Goal: Task Accomplishment & Management: Manage account settings

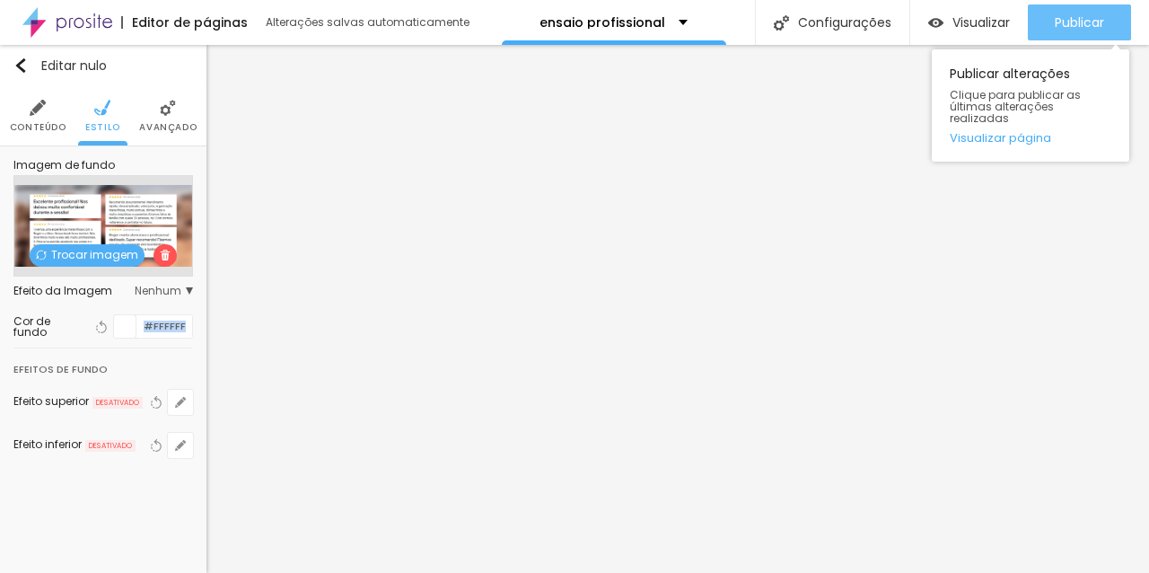
click at [1070, 16] on font "Publicar" at bounding box center [1078, 22] width 49 height 18
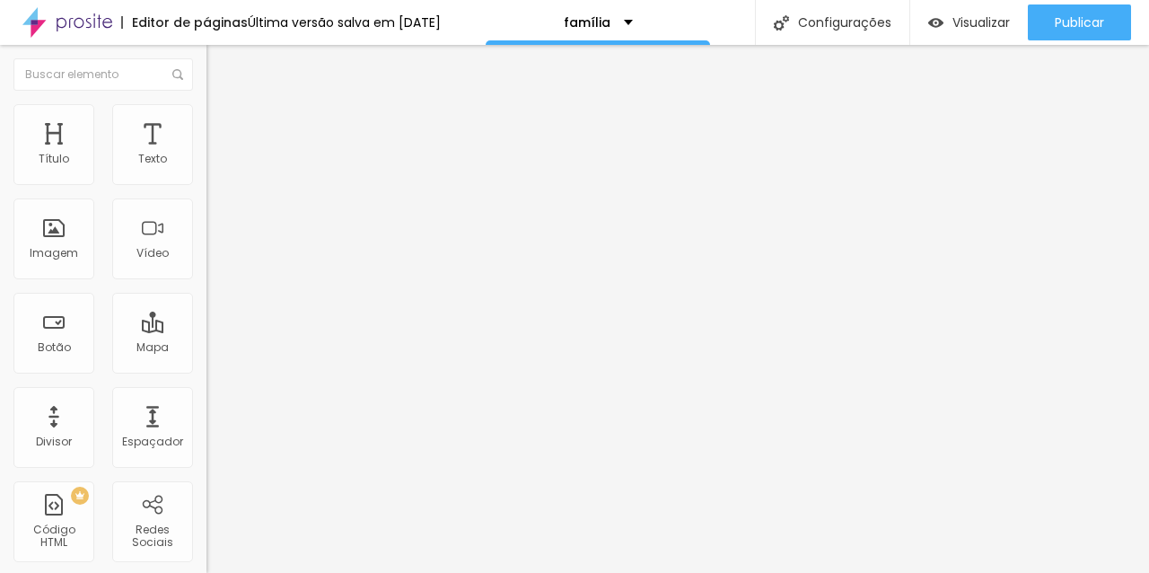
click at [223, 124] on font "Estilo" at bounding box center [237, 116] width 28 height 15
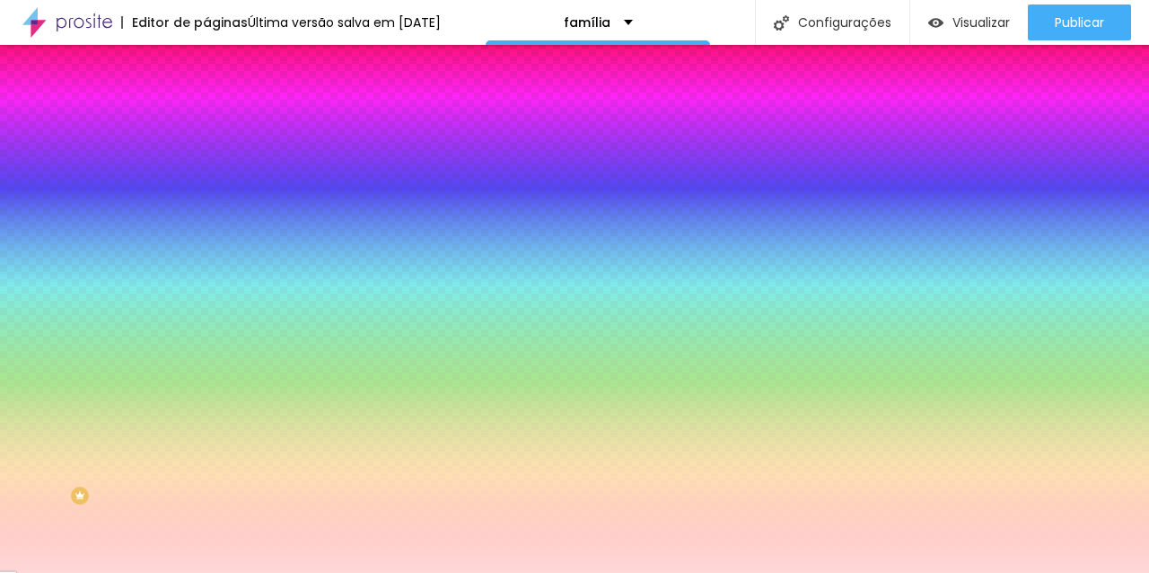
click at [206, 262] on input "#FFD8D8" at bounding box center [313, 253] width 215 height 18
click at [206, 244] on div at bounding box center [309, 244] width 206 height 0
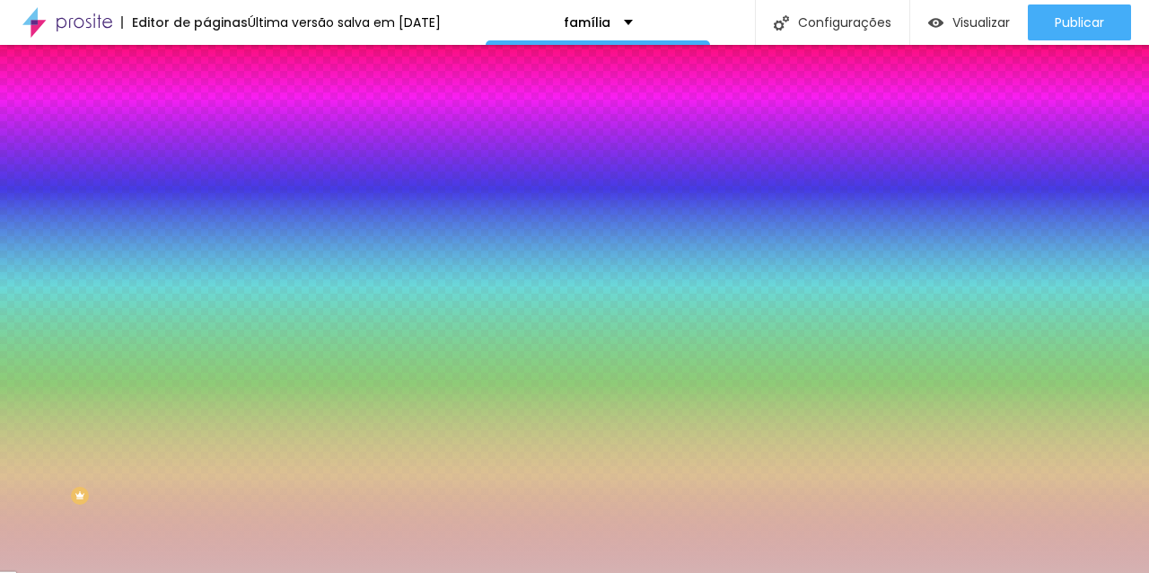
type input "#FFFFFF"
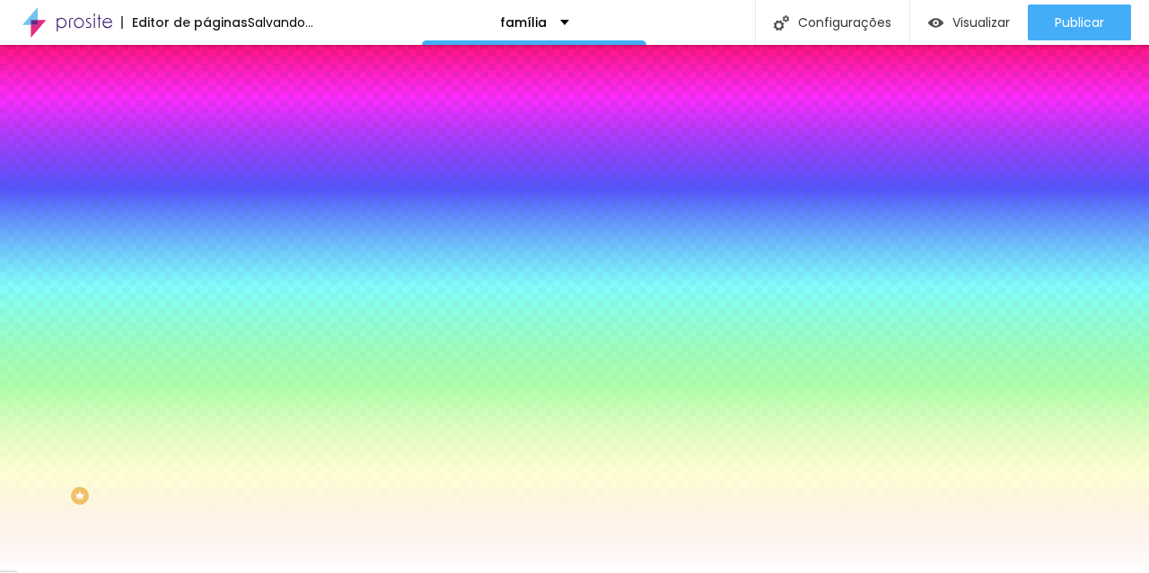
drag, startPoint x: 94, startPoint y: 407, endPoint x: 1, endPoint y: 334, distance: 118.3
click at [206, 334] on div "Imagem de fundo Adicionar imagem Efeito da Imagem Nenhum Nenhum Parallax Cor de…" at bounding box center [309, 256] width 206 height 232
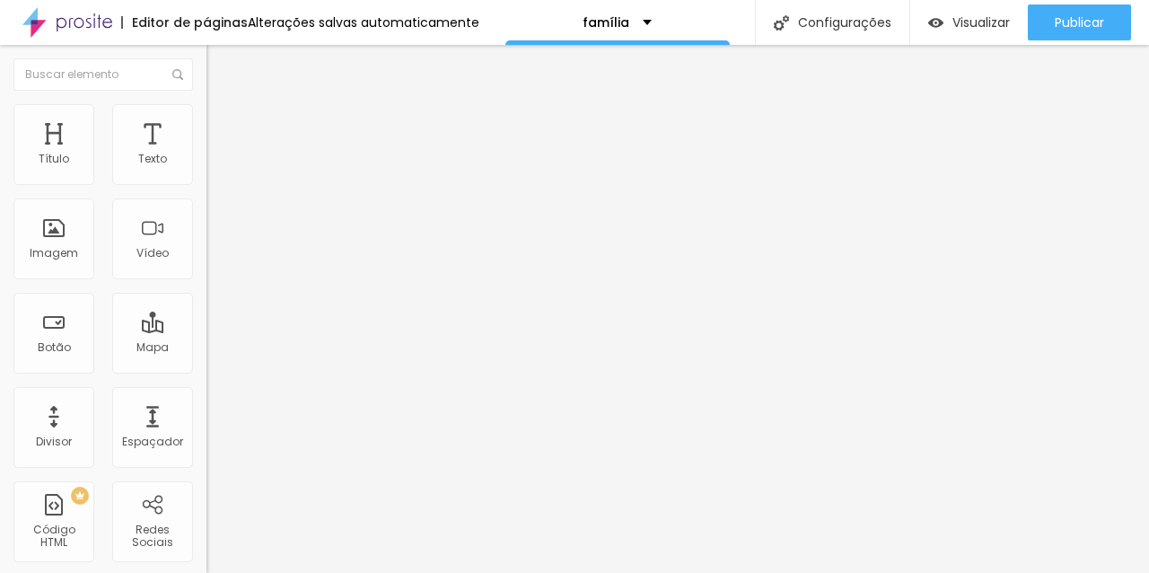
click at [206, 107] on img at bounding box center [214, 112] width 16 height 16
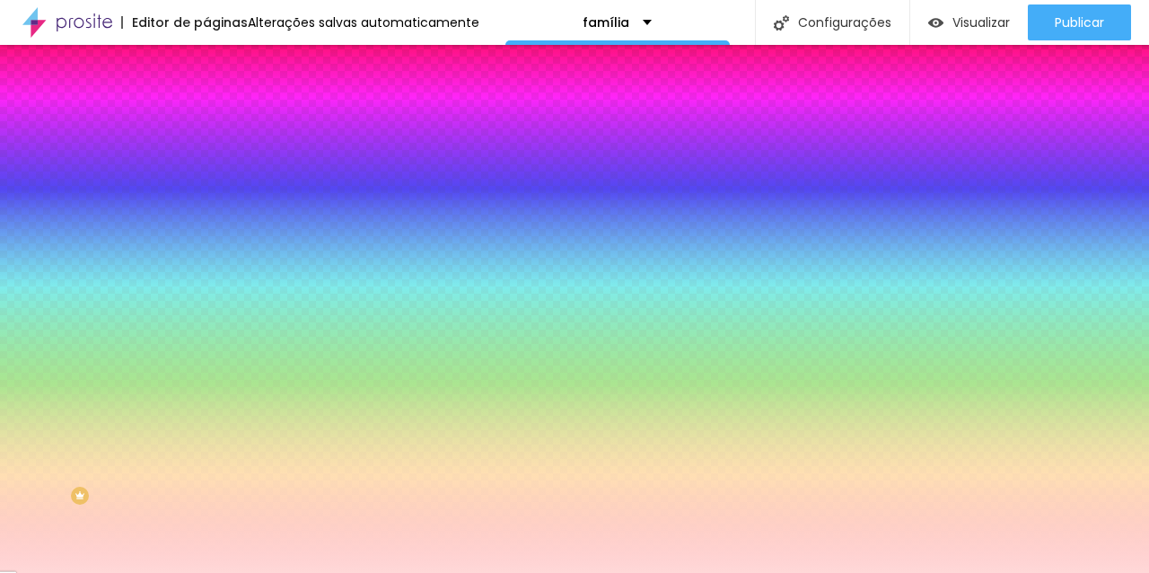
click at [206, 244] on div at bounding box center [309, 244] width 206 height 0
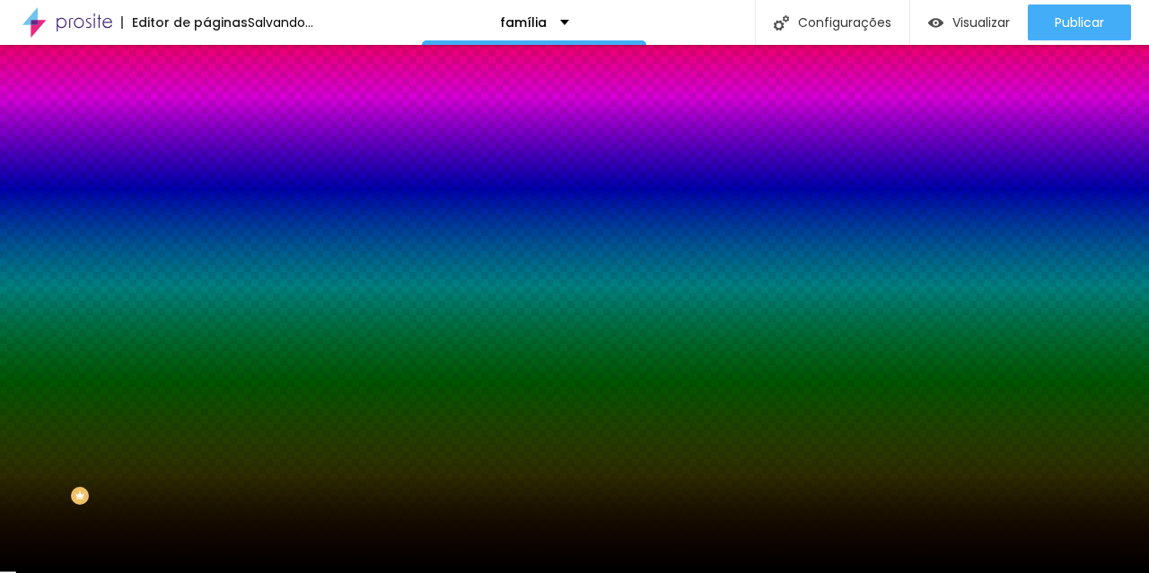
type input "#000000"
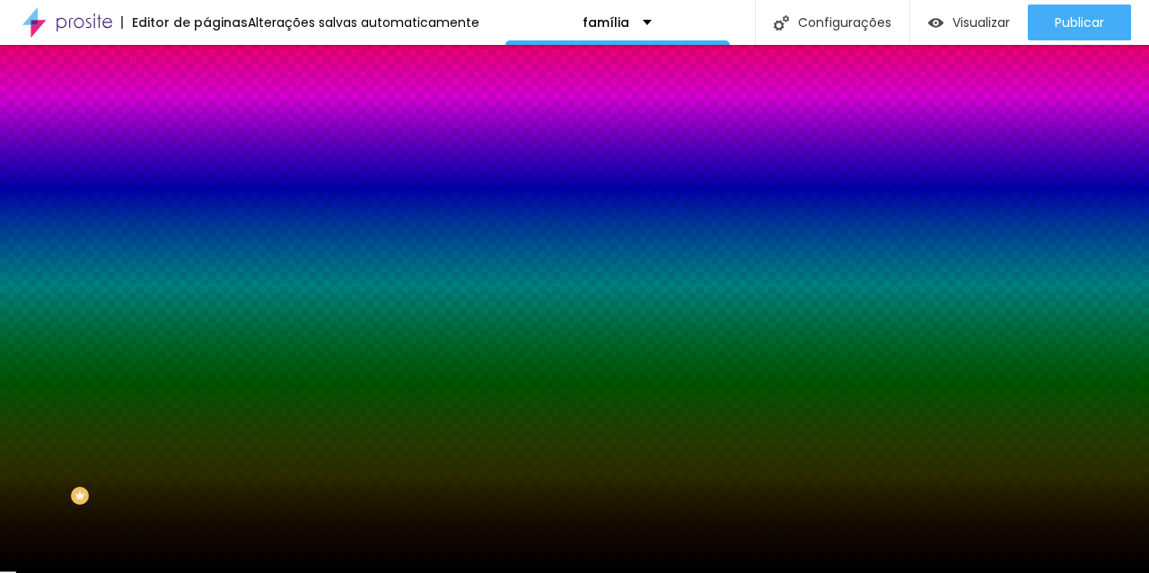
drag, startPoint x: 94, startPoint y: 384, endPoint x: 16, endPoint y: 520, distance: 156.4
click at [206, 520] on div "Editar nulo Conteúdo Estilo Avançado Imagem de fundo Adicionar imagem Efeito da…" at bounding box center [309, 309] width 206 height 528
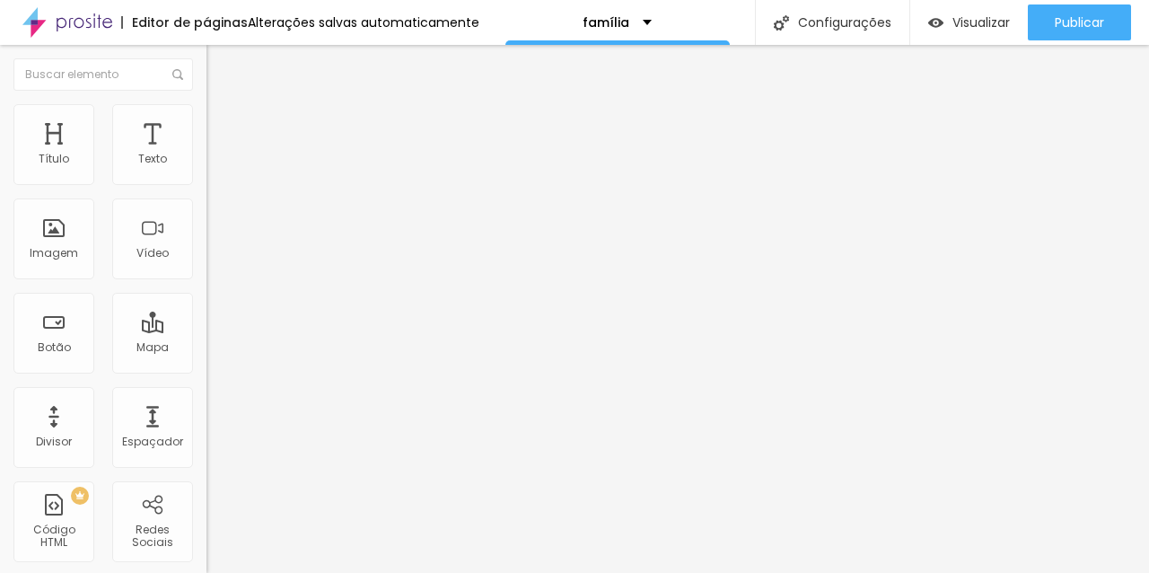
click at [206, 117] on li "Estilo" at bounding box center [309, 113] width 206 height 18
click at [206, 122] on li "Avançado" at bounding box center [309, 131] width 206 height 18
click at [206, 116] on li "Estilo" at bounding box center [309, 113] width 206 height 18
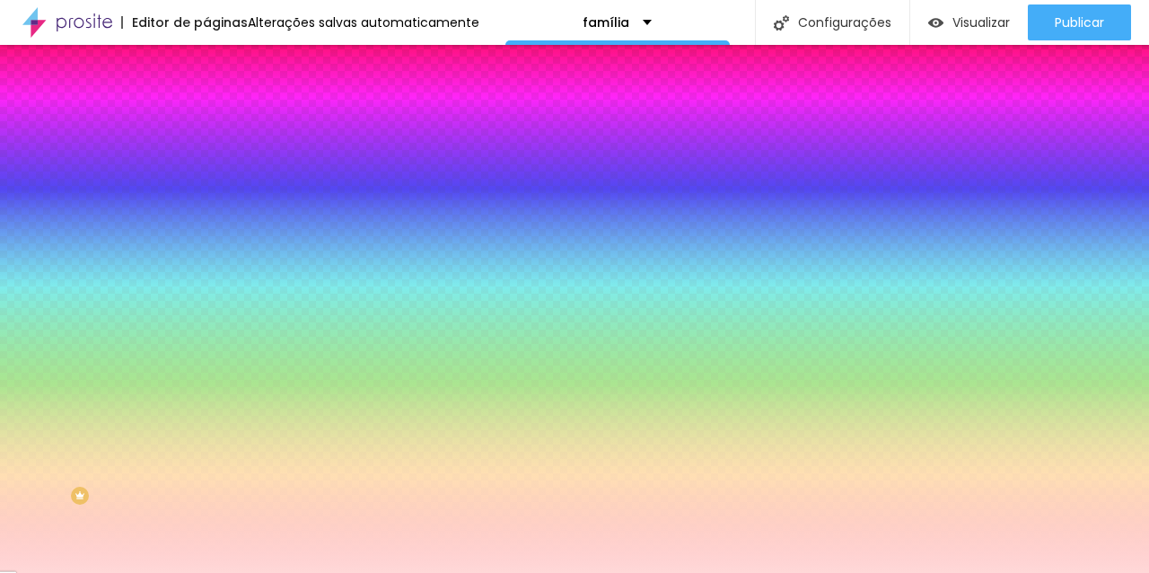
click at [206, 244] on div at bounding box center [309, 244] width 206 height 0
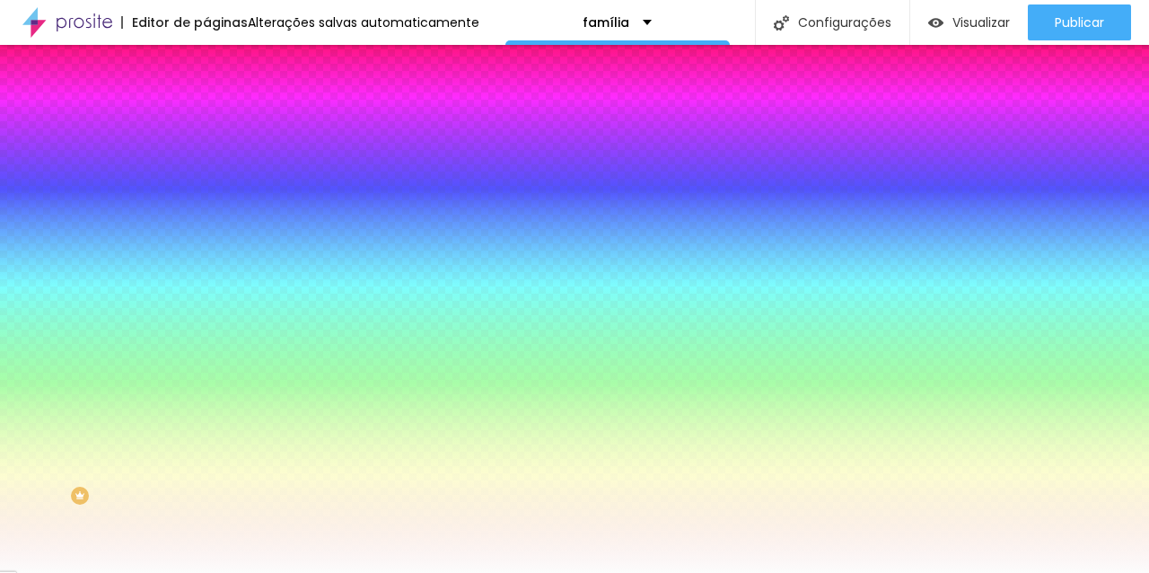
type input "#FFFFFF"
drag, startPoint x: 110, startPoint y: 418, endPoint x: 20, endPoint y: 345, distance: 116.7
click at [206, 262] on div "Cor de fundo Voltar ao padrão #FFFFFF" at bounding box center [309, 237] width 206 height 49
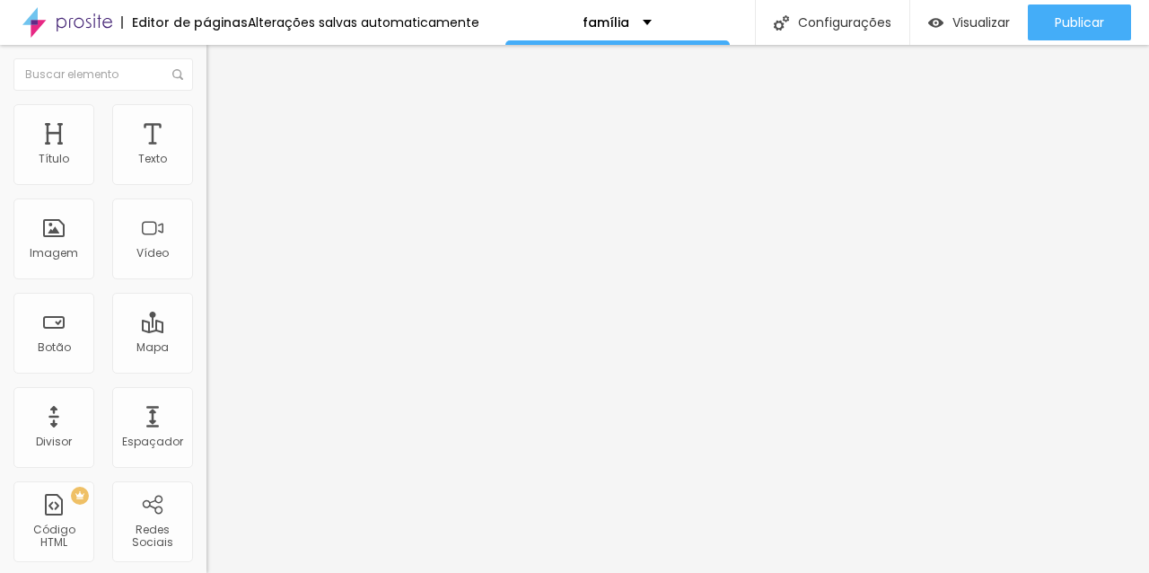
click at [223, 124] on font "Estilo" at bounding box center [237, 116] width 28 height 15
click at [206, 122] on li "Avançado" at bounding box center [309, 131] width 206 height 18
click at [223, 106] on font "Conteúdo" at bounding box center [251, 98] width 56 height 15
click at [206, 120] on li "Estilo" at bounding box center [309, 113] width 206 height 18
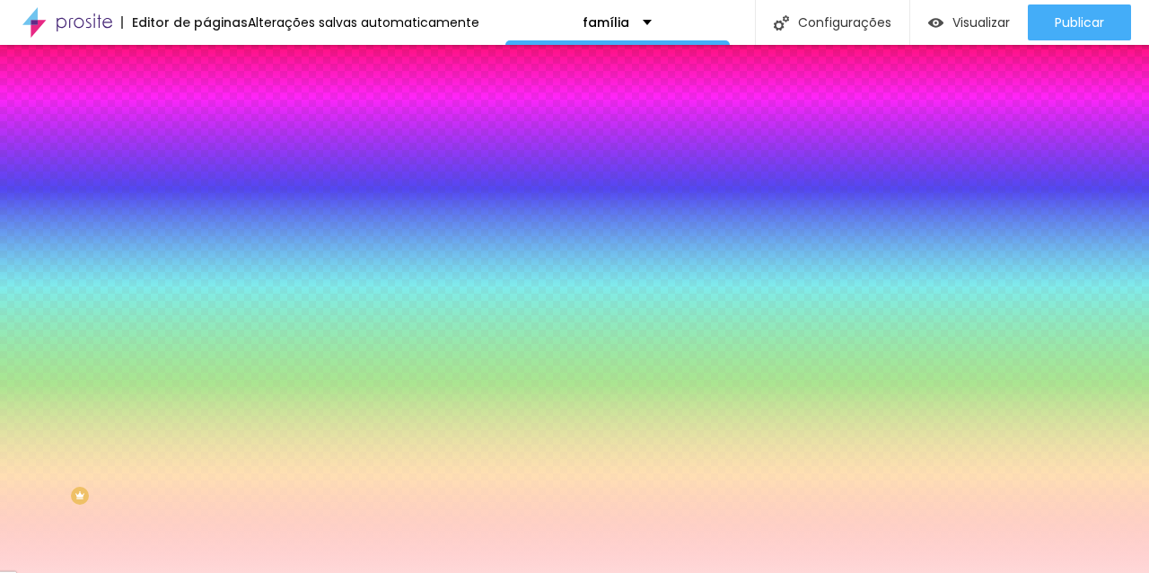
click at [206, 171] on div at bounding box center [309, 171] width 206 height 0
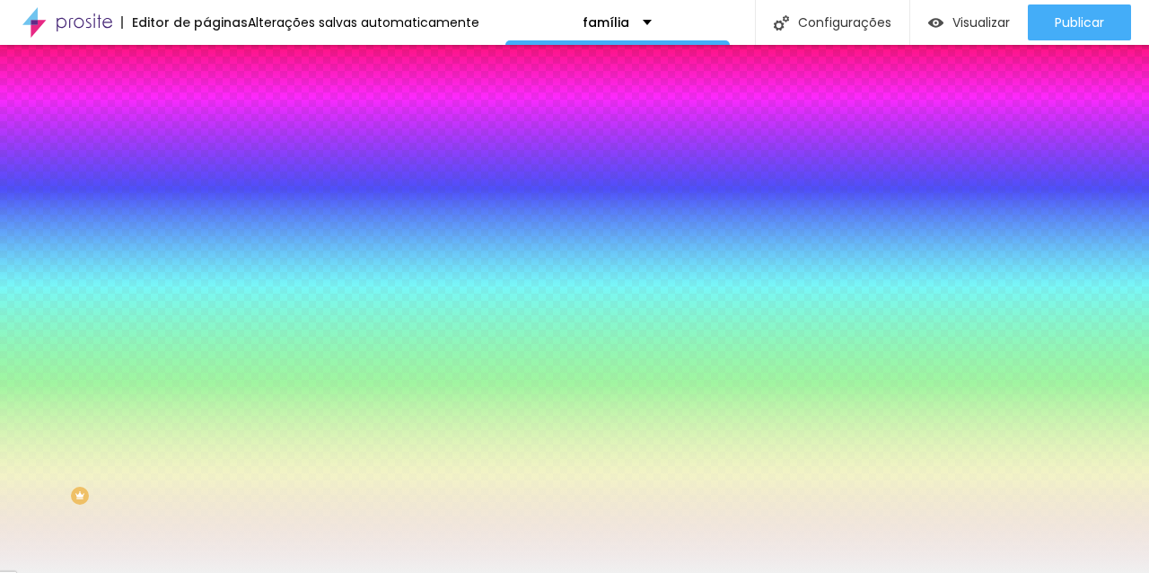
type input "#FFFFFF"
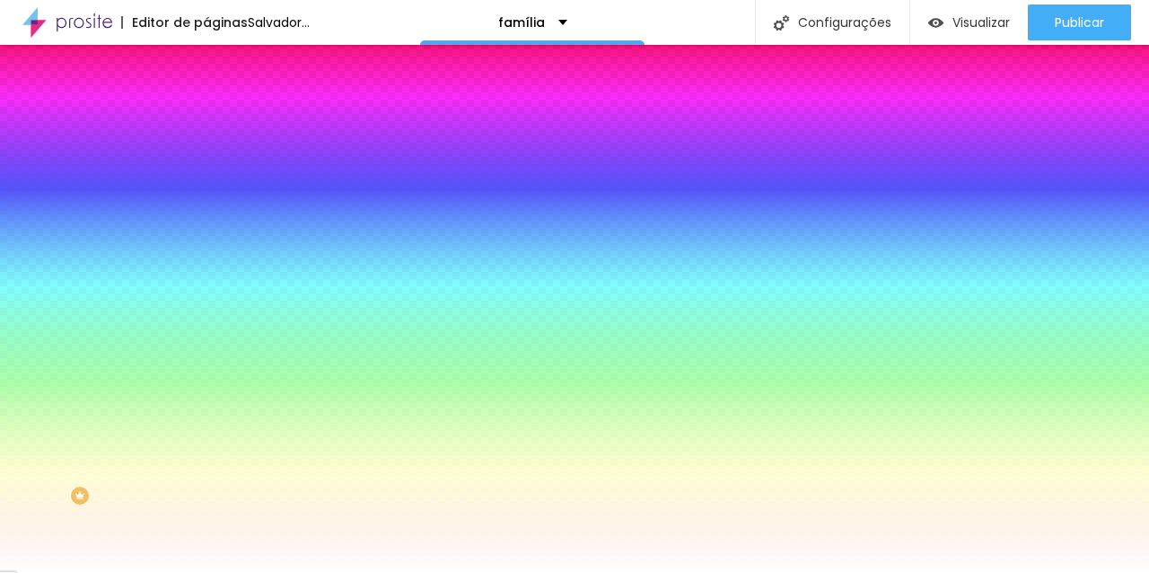
drag, startPoint x: 92, startPoint y: 283, endPoint x: 21, endPoint y: 205, distance: 105.5
click at [206, 205] on div "Cor de fundo Voltar ao padrão #FFFFFF 0 Borda arredondada" at bounding box center [309, 291] width 206 height 303
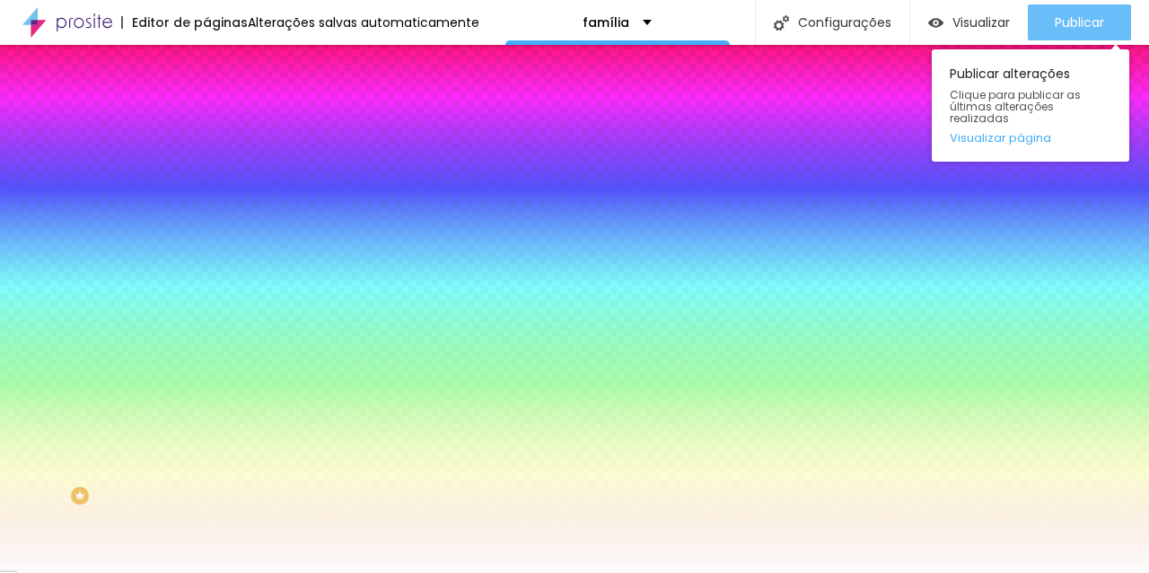
click at [1088, 32] on div "Publicar" at bounding box center [1078, 22] width 49 height 36
click at [1094, 27] on font "Publicar" at bounding box center [1078, 22] width 49 height 18
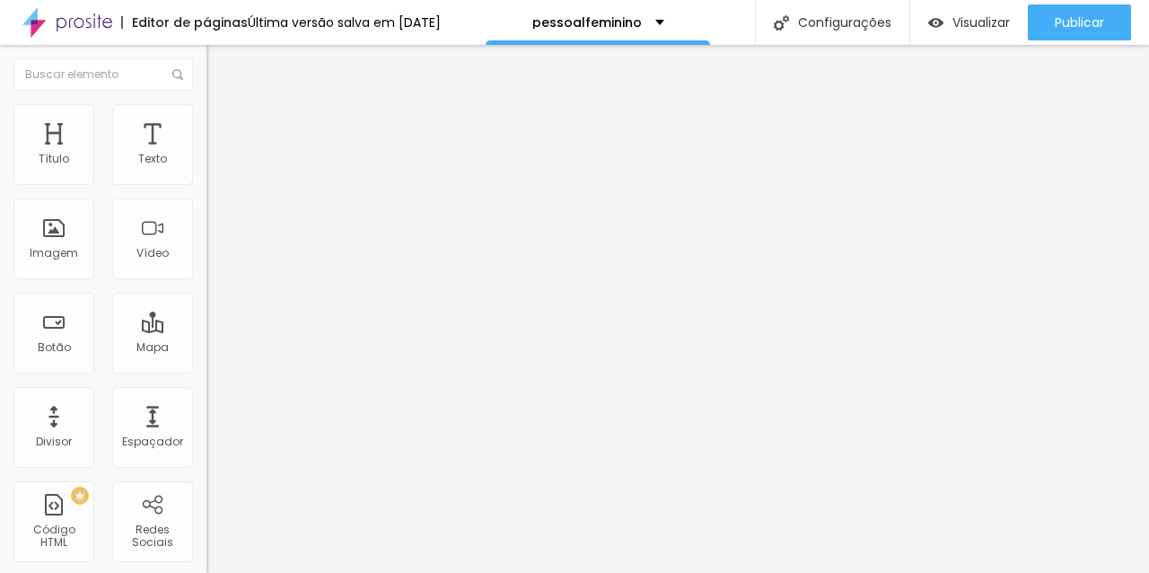
click at [223, 123] on font "Estilo" at bounding box center [237, 116] width 28 height 15
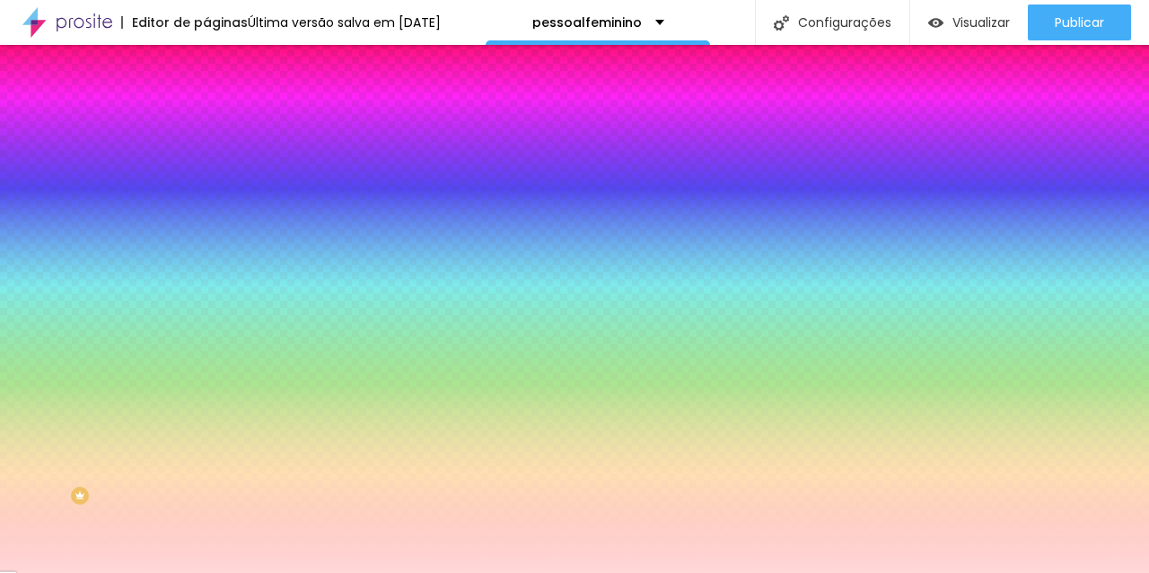
click at [206, 244] on div at bounding box center [309, 244] width 206 height 0
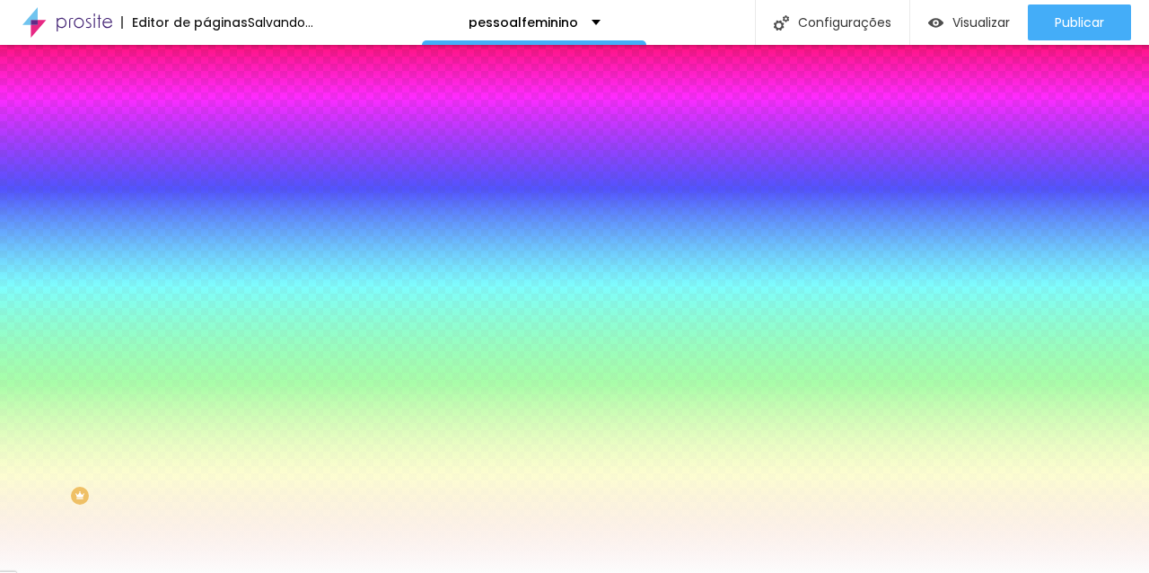
type input "#FFFFFF"
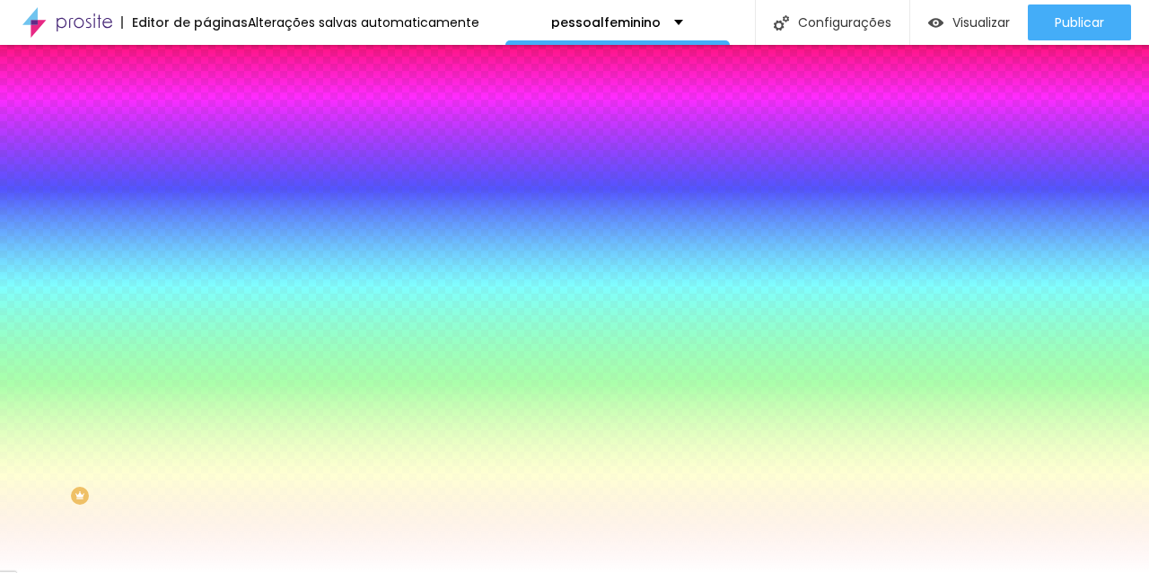
drag, startPoint x: 105, startPoint y: 395, endPoint x: 0, endPoint y: 337, distance: 120.1
click at [206, 337] on div "Imagem de fundo Adicionar imagem Efeito da Imagem Nenhum Nenhum Parallax Cor de…" at bounding box center [309, 256] width 206 height 232
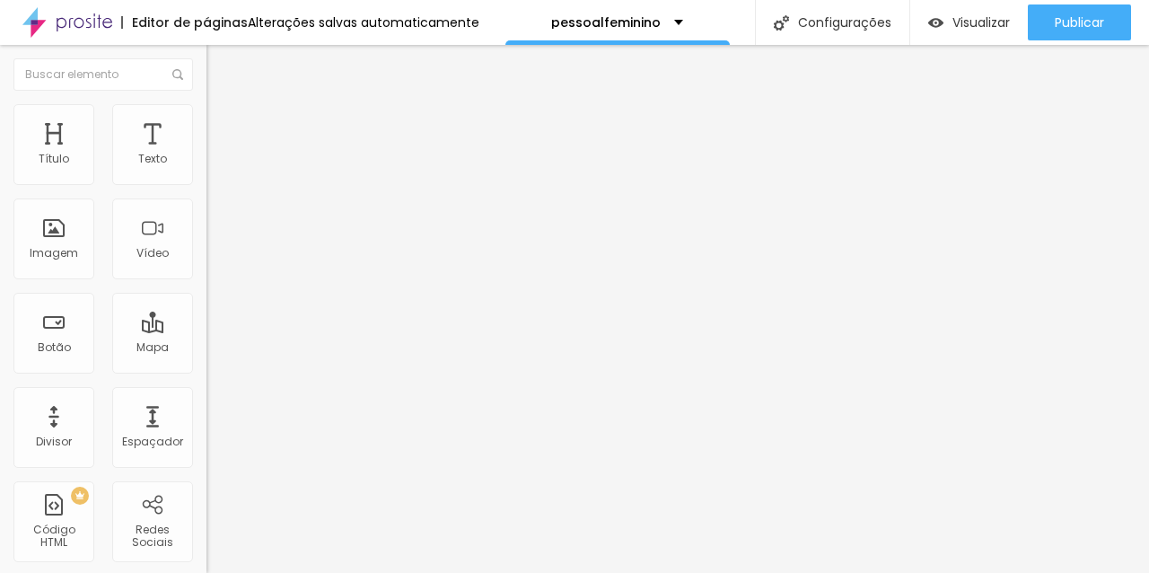
click at [206, 118] on li "Estilo" at bounding box center [309, 113] width 206 height 18
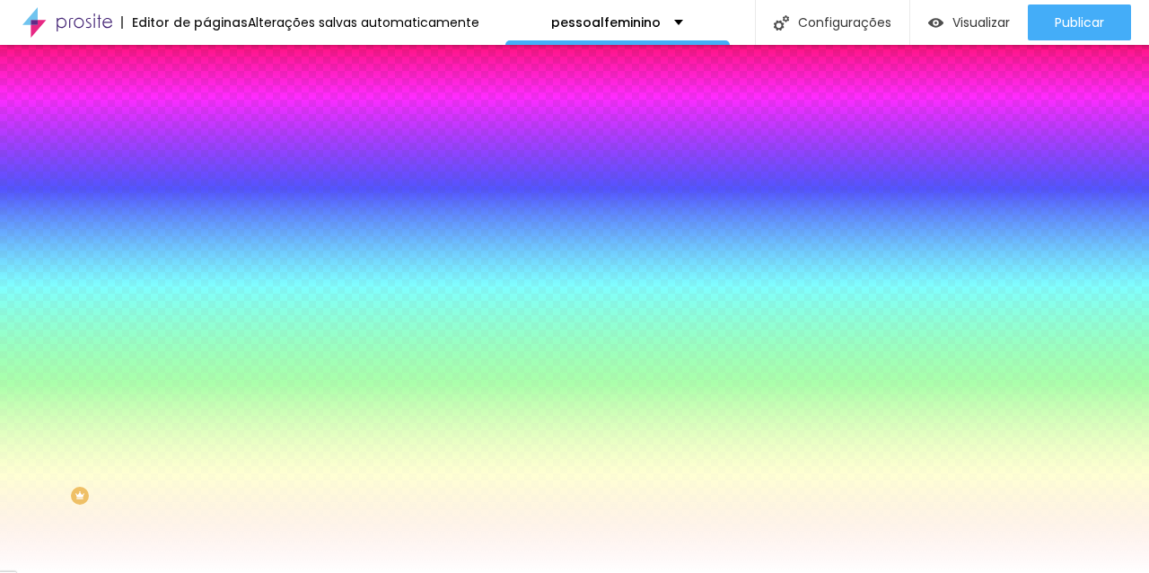
click at [206, 244] on div at bounding box center [309, 244] width 206 height 0
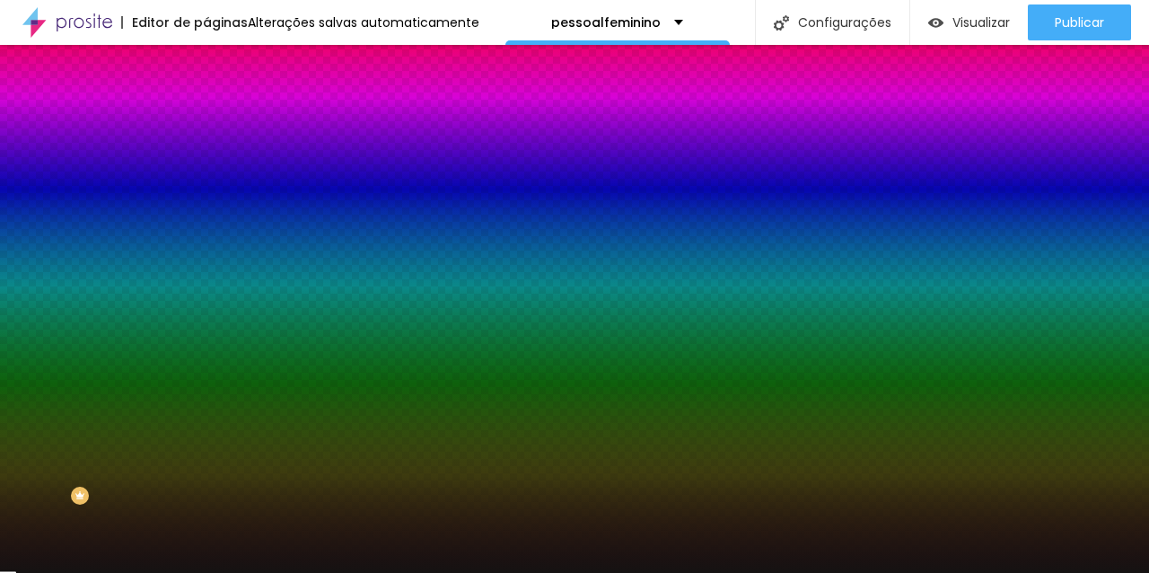
type input "#000000"
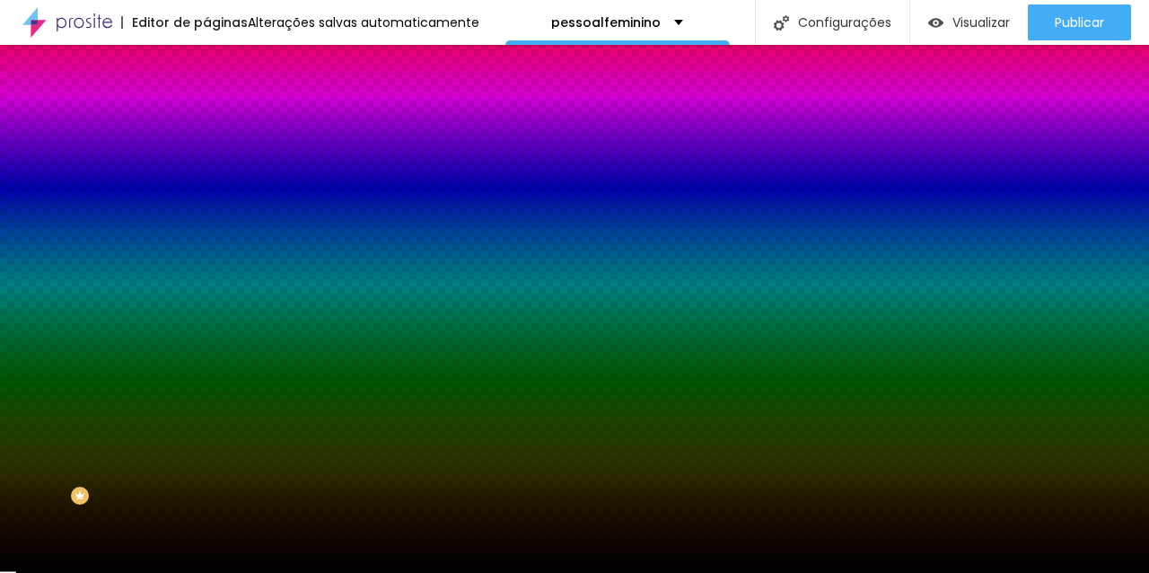
drag, startPoint x: 84, startPoint y: 401, endPoint x: 19, endPoint y: 502, distance: 120.0
click at [206, 502] on div "Editar nulo Conteúdo Estilo Avançado Imagem de fundo Adicionar imagem Efeito da…" at bounding box center [309, 309] width 206 height 528
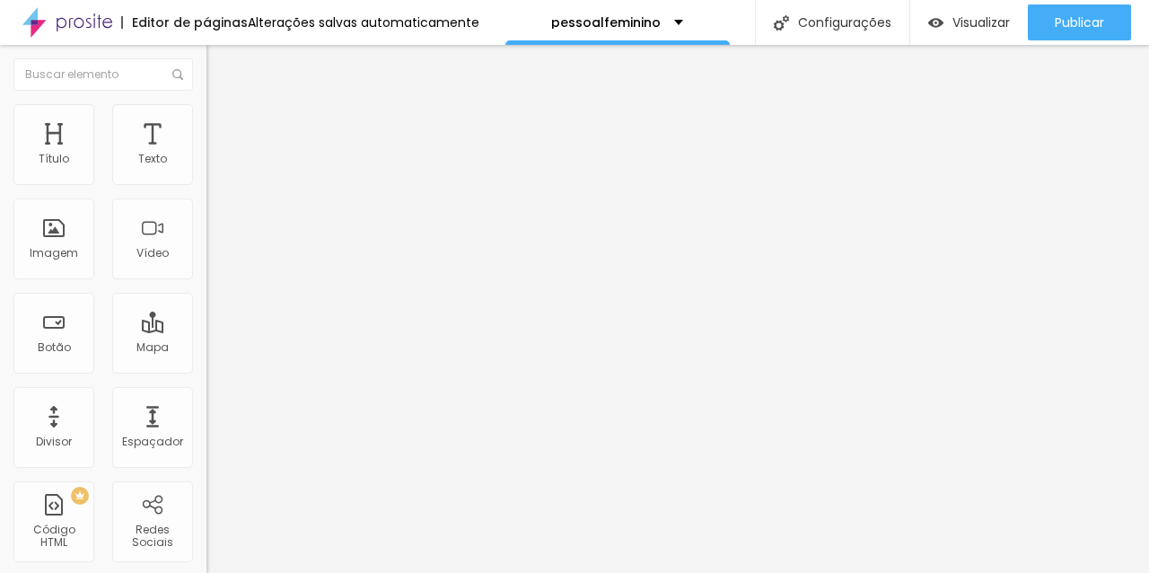
click at [206, 113] on li "Estilo" at bounding box center [309, 113] width 206 height 18
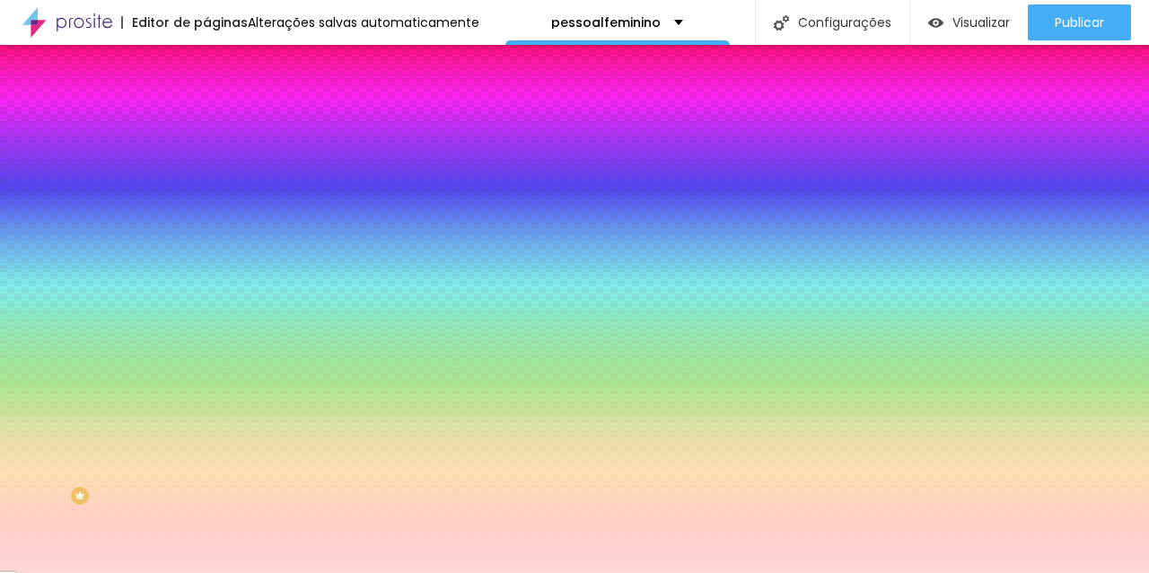
click at [206, 171] on div at bounding box center [309, 171] width 206 height 0
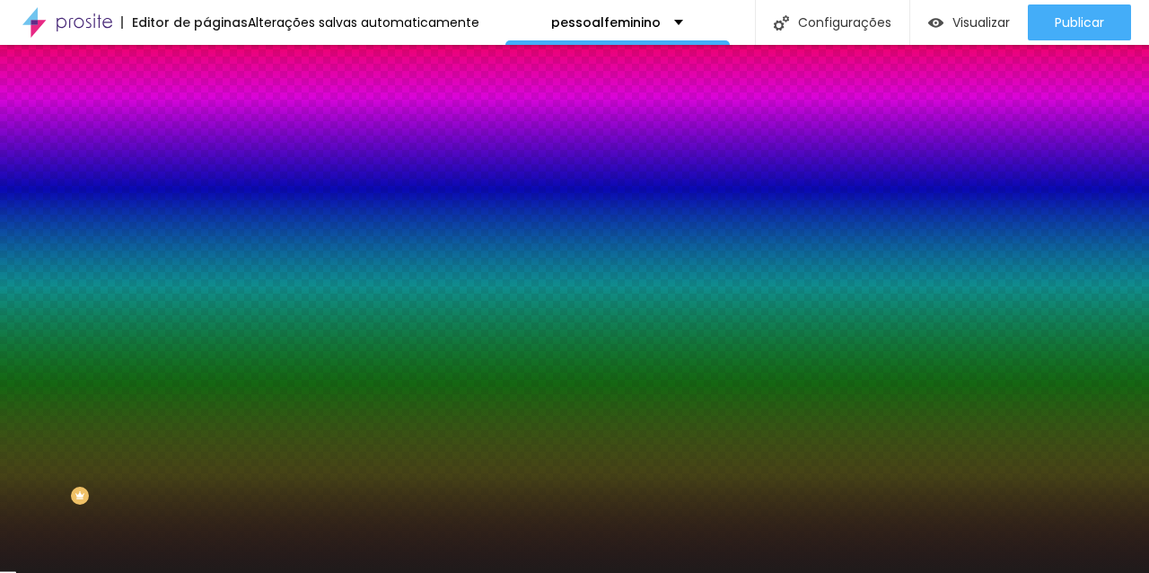
type input "#000000"
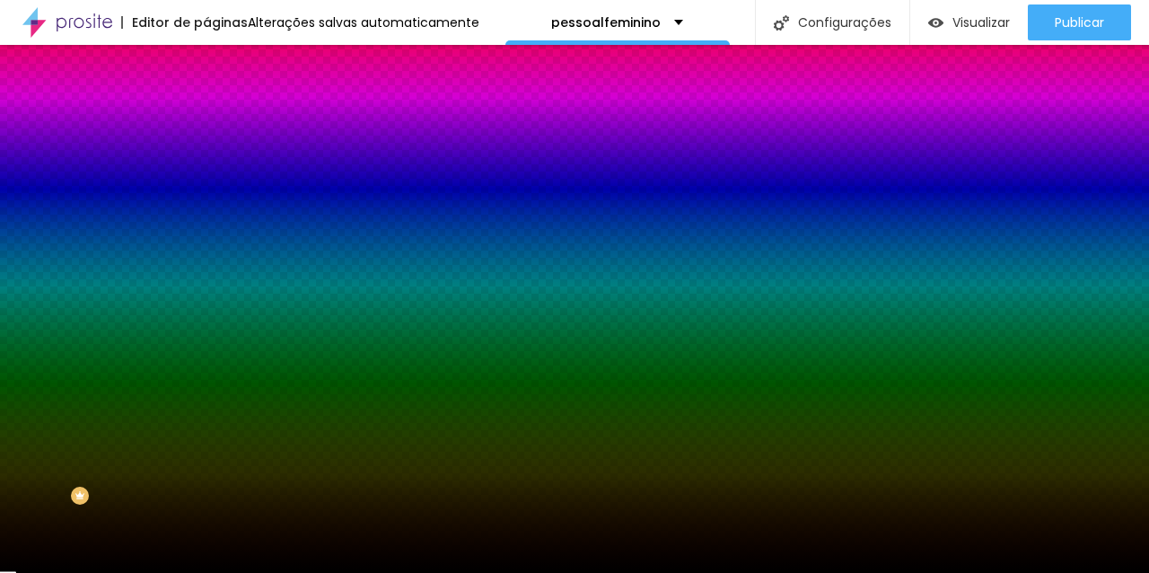
drag, startPoint x: 91, startPoint y: 249, endPoint x: 7, endPoint y: 398, distance: 170.7
click at [206, 398] on div "Editar nulo Conteúdo Estilo Avançado Cor de fundo Voltar ao padrão #000000 0 Bo…" at bounding box center [309, 309] width 206 height 528
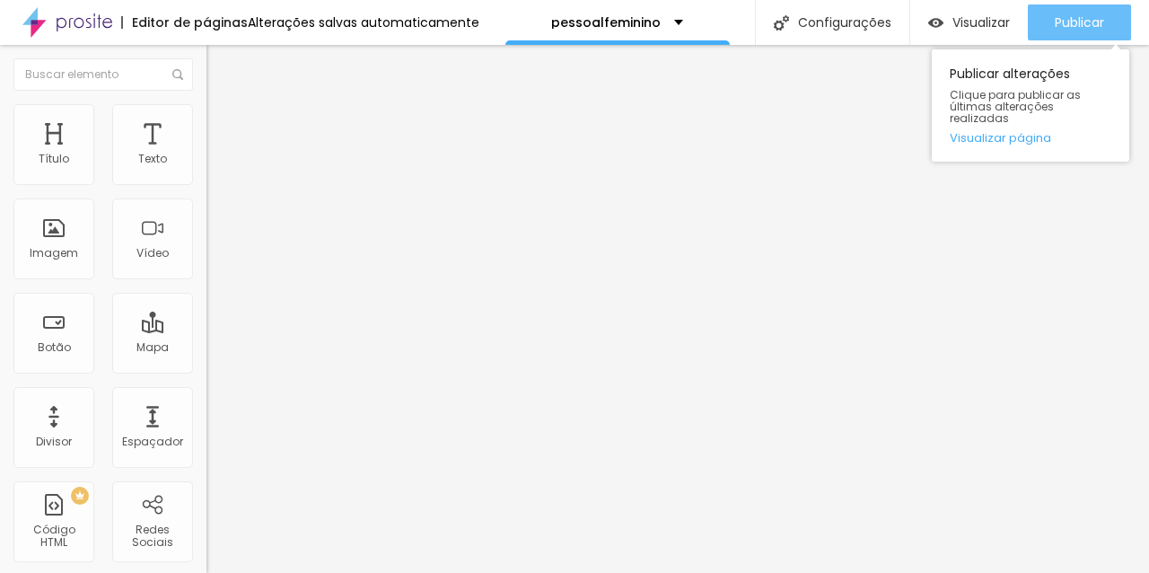
click at [1072, 36] on div "Publicar" at bounding box center [1078, 22] width 49 height 36
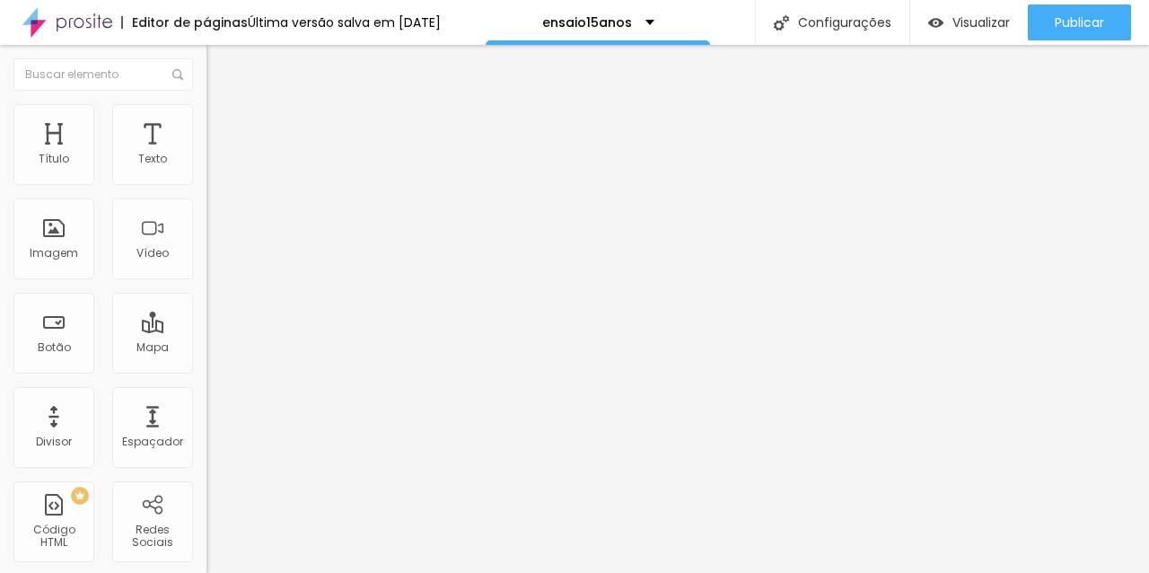
click at [206, 118] on li "Estilo" at bounding box center [309, 113] width 206 height 18
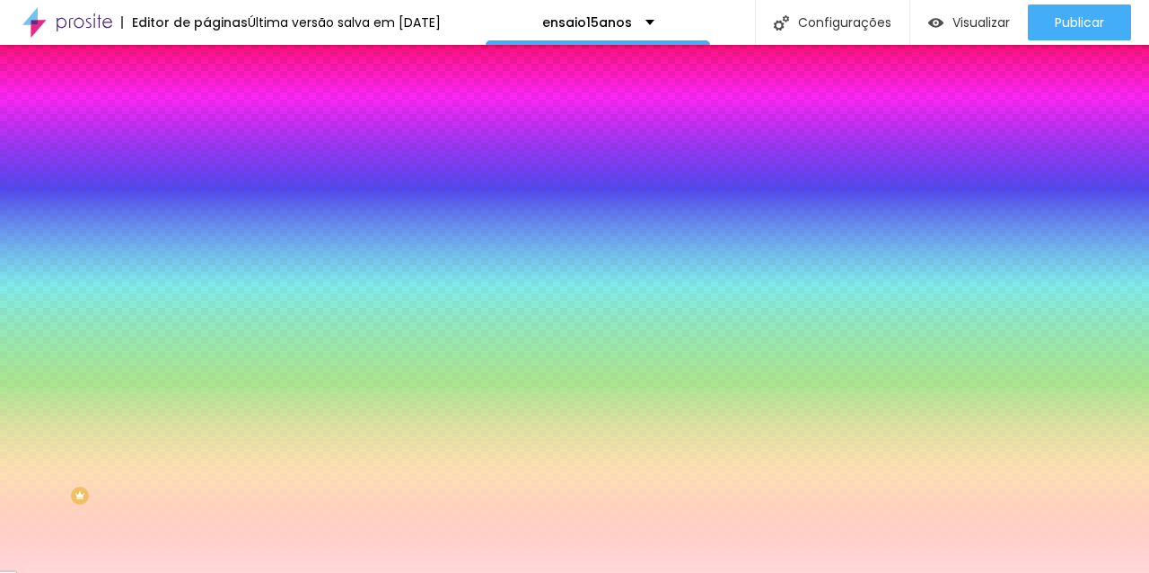
click at [206, 244] on div at bounding box center [309, 244] width 206 height 0
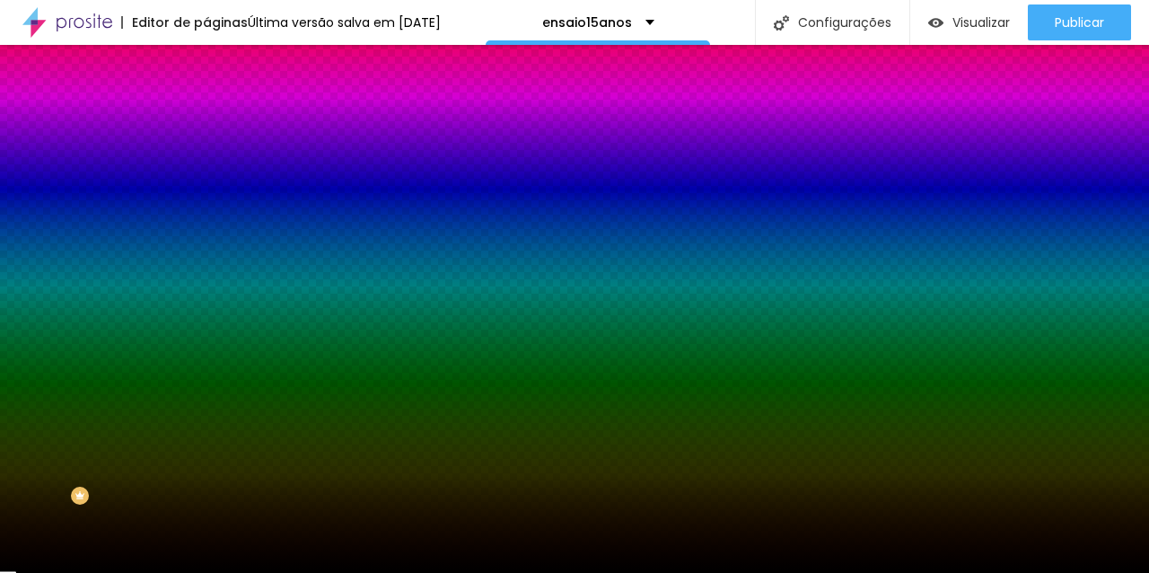
type input "#000000"
drag, startPoint x: 113, startPoint y: 370, endPoint x: 46, endPoint y: 512, distance: 157.8
click at [206, 512] on div "Editar nulo Conteúdo Estilo Avançado Imagem de fundo Adicionar imagem Efeito da…" at bounding box center [309, 309] width 206 height 528
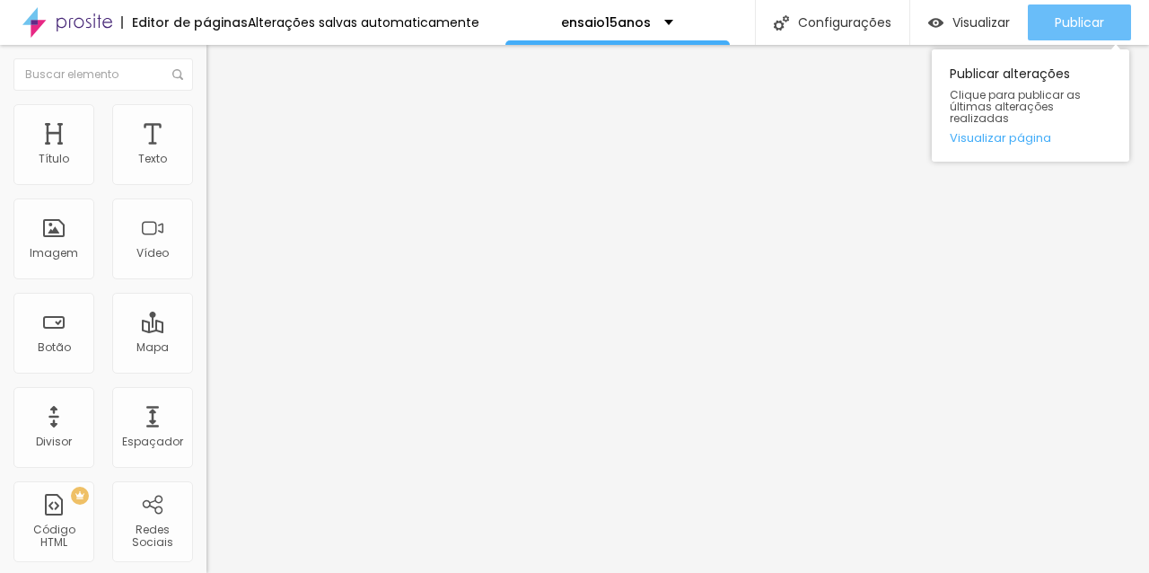
click at [1091, 13] on font "Publicar" at bounding box center [1078, 22] width 49 height 18
click at [1080, 21] on font "Publicar" at bounding box center [1078, 22] width 49 height 18
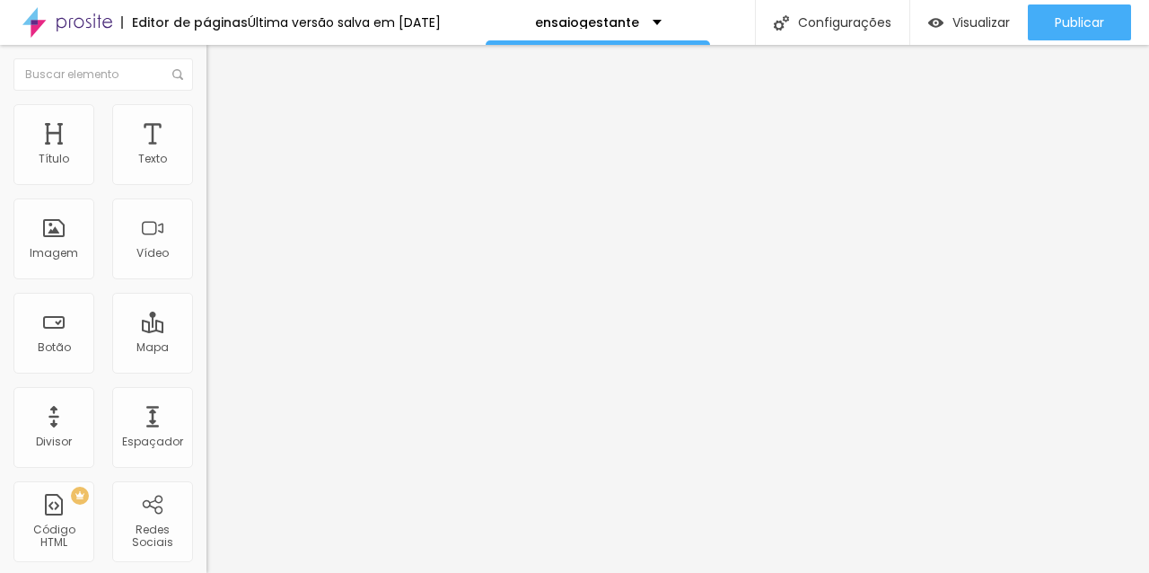
click at [223, 122] on font "Estilo" at bounding box center [237, 116] width 28 height 15
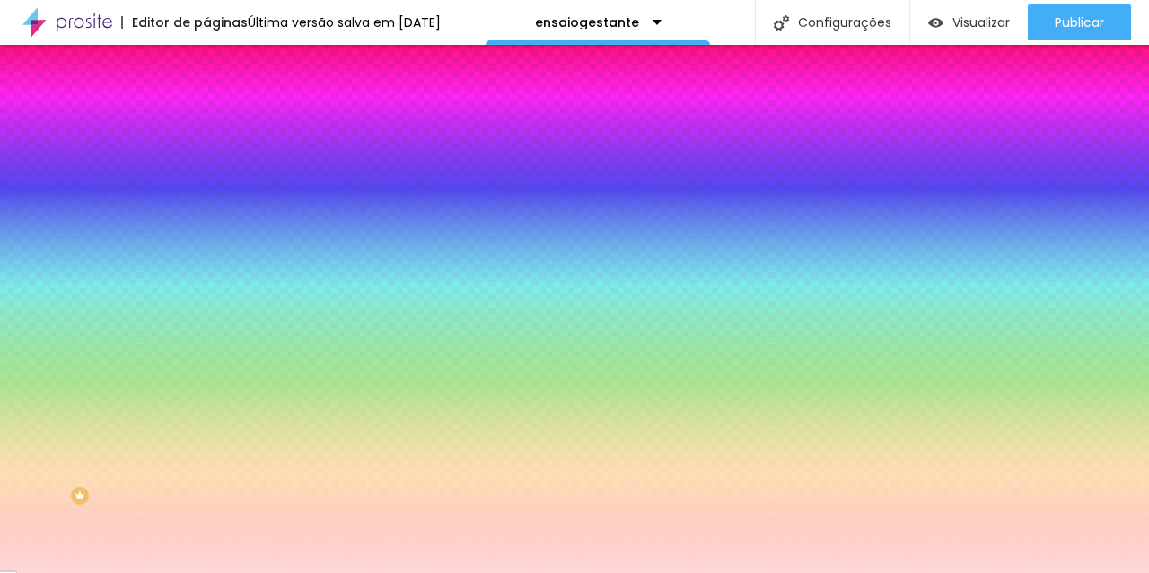
click at [206, 244] on div at bounding box center [309, 244] width 206 height 0
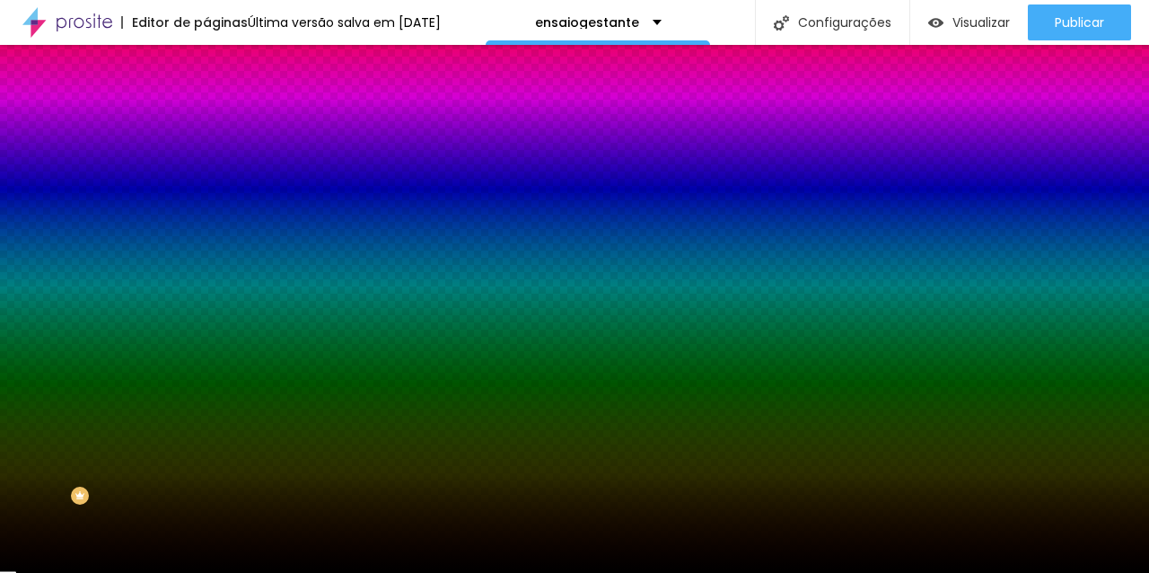
type input "#000000"
drag, startPoint x: 101, startPoint y: 393, endPoint x: 11, endPoint y: 503, distance: 142.8
click at [206, 503] on div "Editar nulo Conteúdo Estilo Avançado Imagem de fundo Adicionar imagem Efeito da…" at bounding box center [309, 309] width 206 height 528
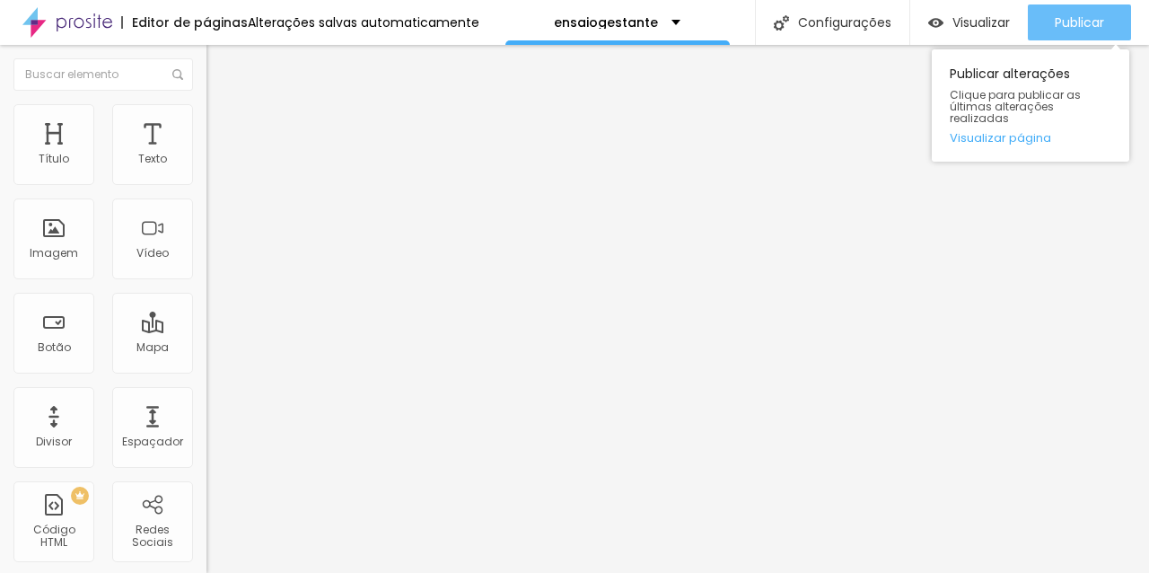
click at [1073, 24] on font "Publicar" at bounding box center [1078, 22] width 49 height 18
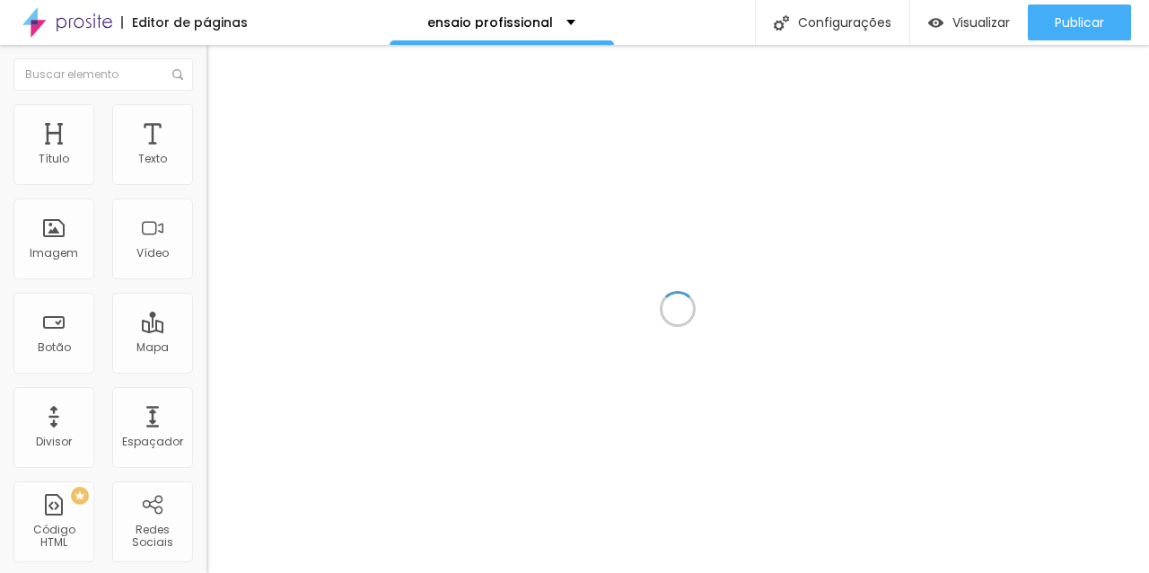
click at [705, 178] on div at bounding box center [677, 309] width 942 height 528
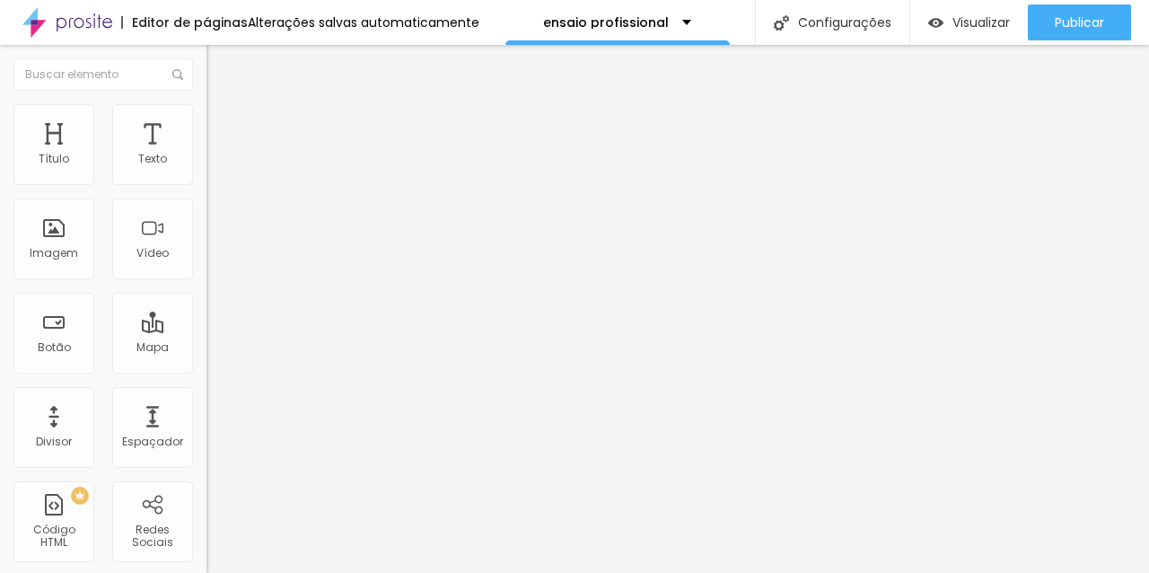
click at [223, 124] on font "Estilo" at bounding box center [237, 116] width 28 height 15
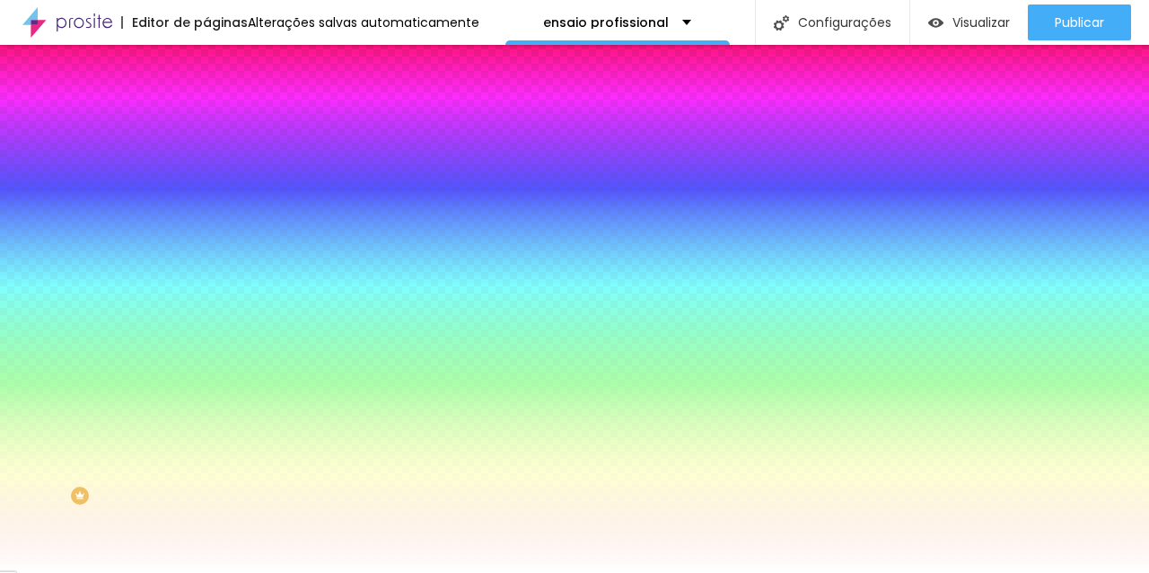
click at [206, 244] on div at bounding box center [309, 244] width 206 height 0
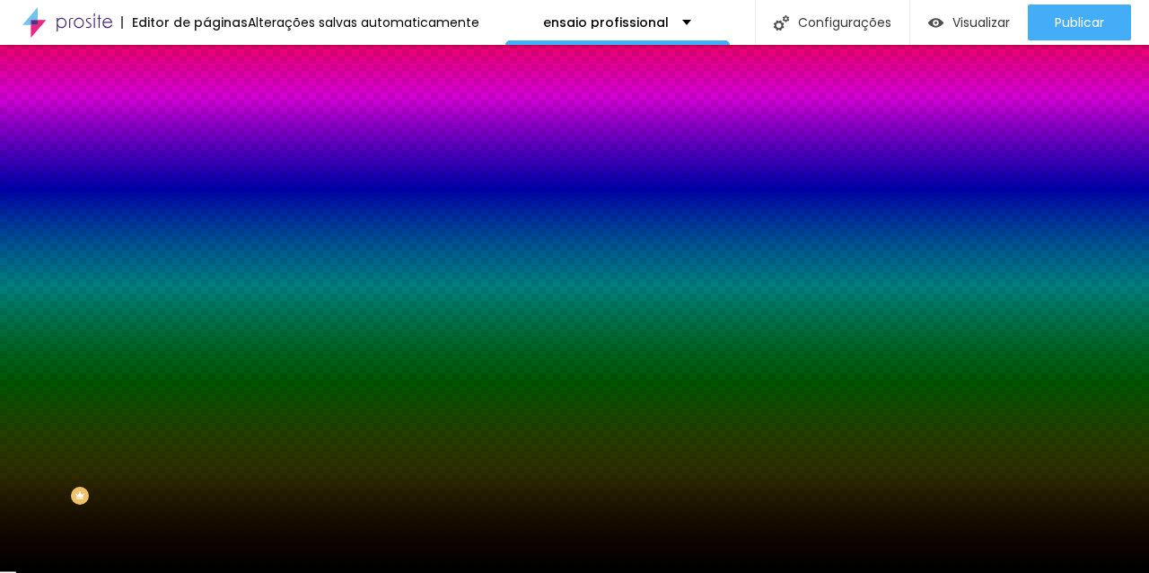
type input "#000000"
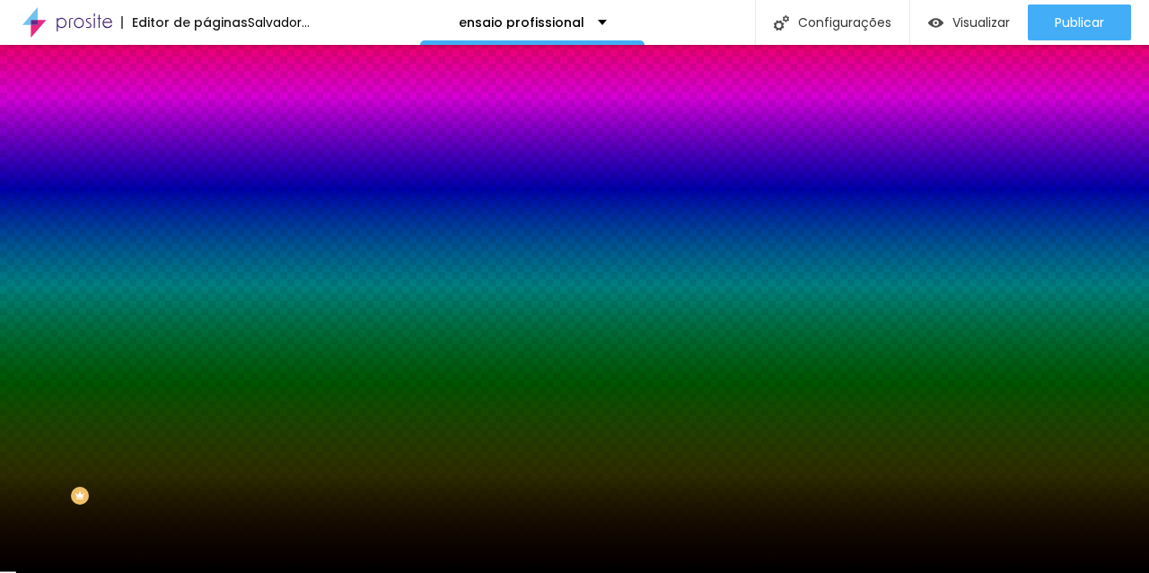
drag, startPoint x: 77, startPoint y: 410, endPoint x: 4, endPoint y: 539, distance: 148.3
click at [206, 539] on div "Editar nulo Conteúdo Estilo Avançado Imagem de fundo Adicionar imagem Efeito da…" at bounding box center [309, 309] width 206 height 528
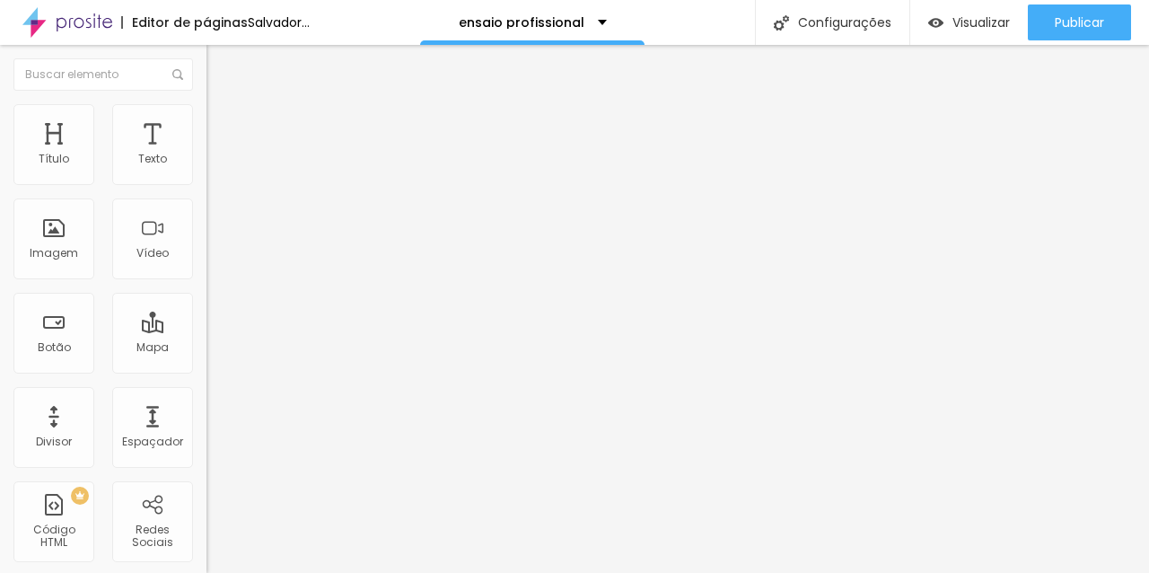
click at [206, 107] on img at bounding box center [214, 112] width 16 height 16
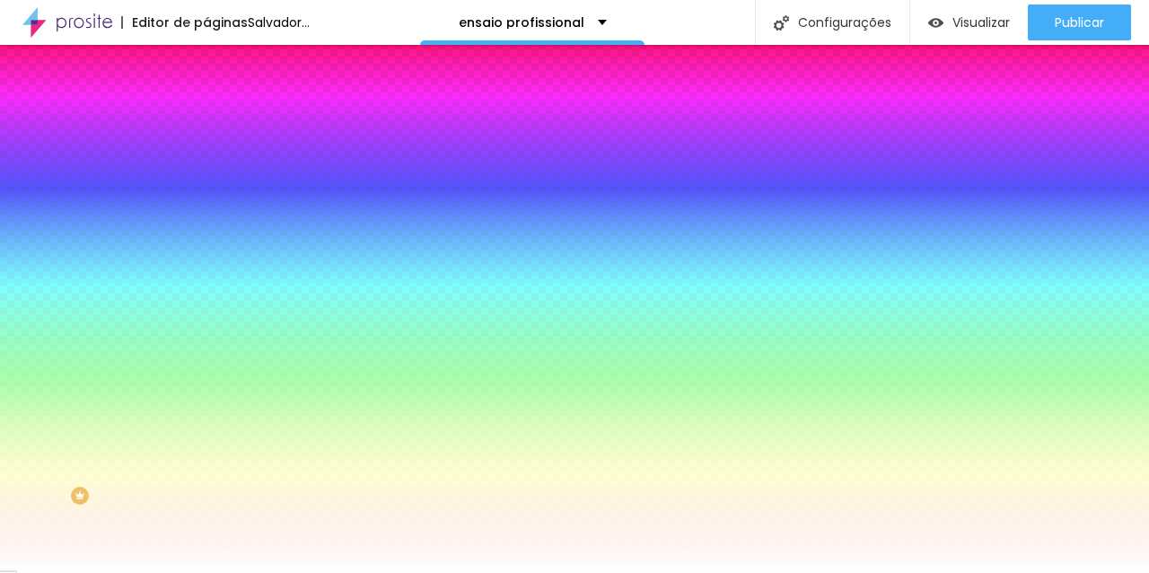
click at [206, 171] on div at bounding box center [309, 171] width 206 height 0
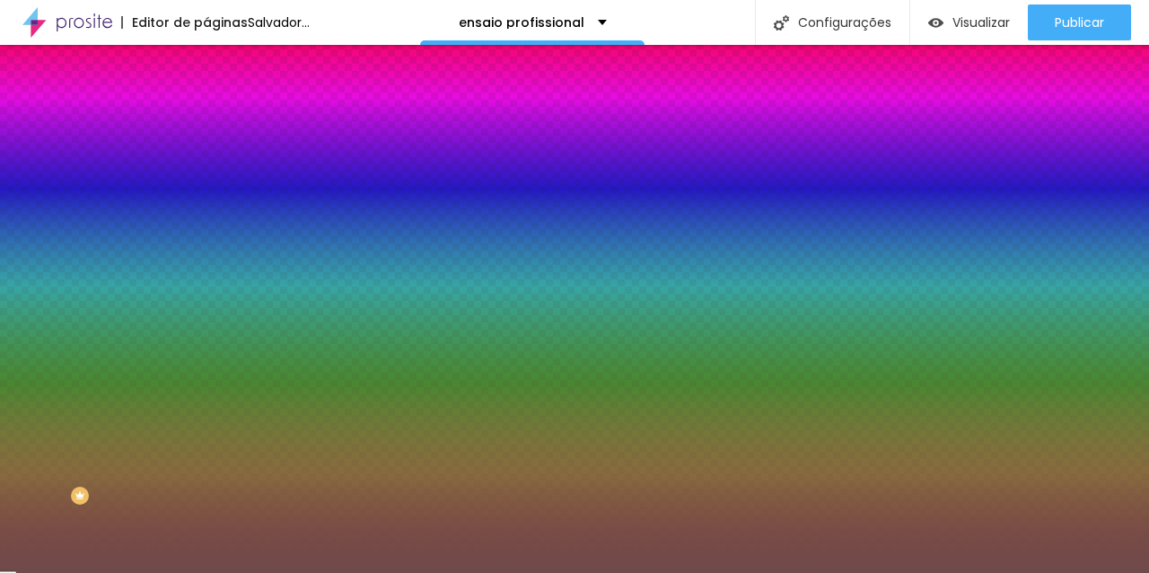
type input "#000000"
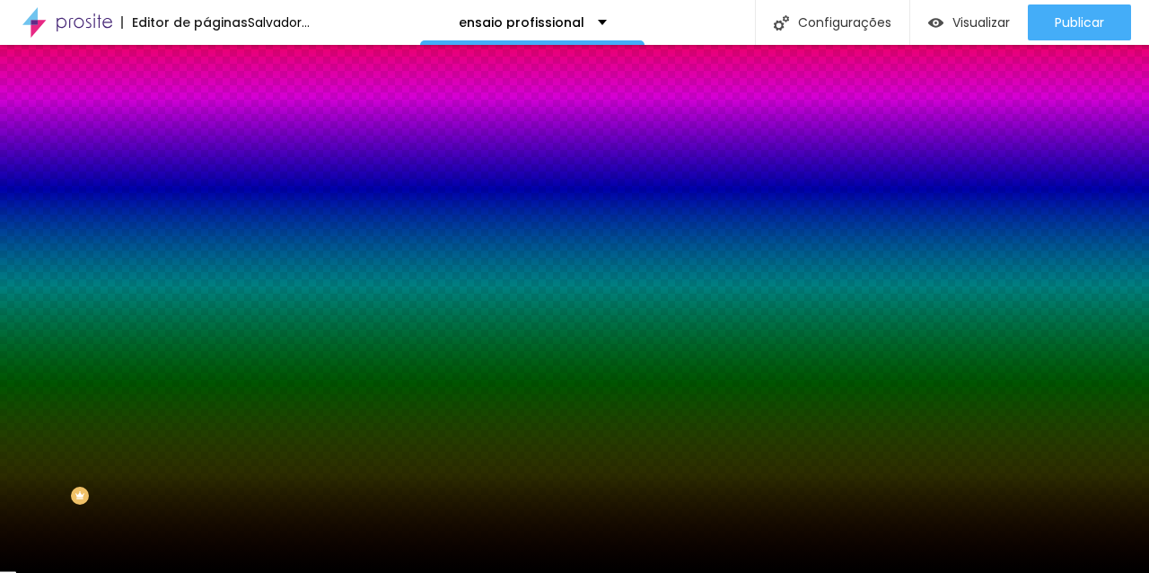
drag, startPoint x: 78, startPoint y: 256, endPoint x: 22, endPoint y: 378, distance: 134.1
click at [206, 378] on div "Editar nulo Conteúdo Estilo Avançado Cor de fundo Voltar ao padrão #000000 0 Bo…" at bounding box center [309, 309] width 206 height 528
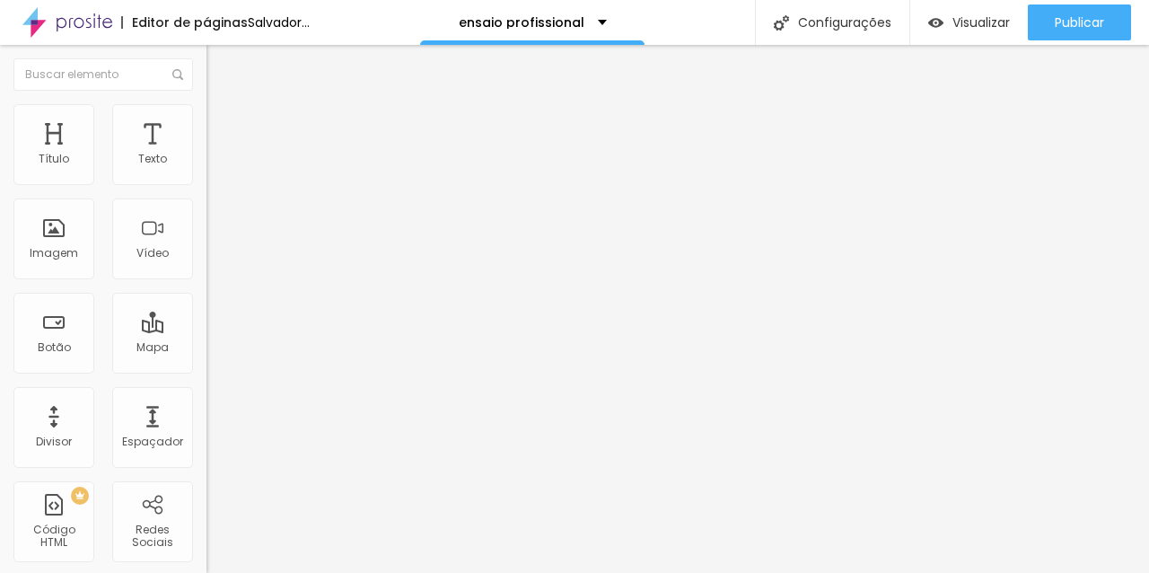
click at [206, 110] on img at bounding box center [214, 112] width 16 height 16
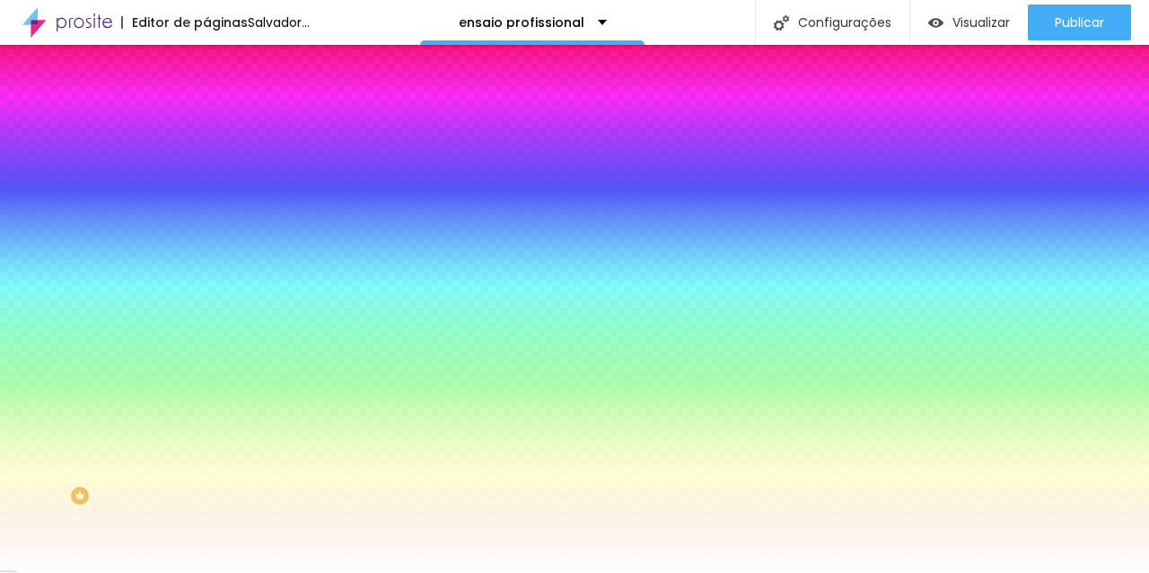
click at [206, 244] on div at bounding box center [309, 244] width 206 height 0
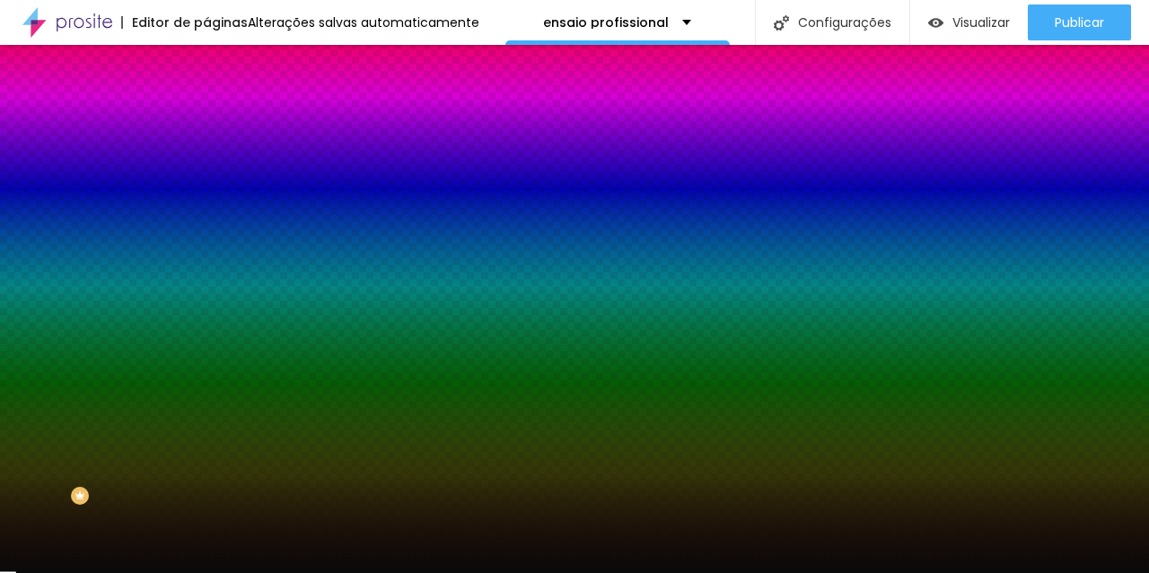
type input "#000000"
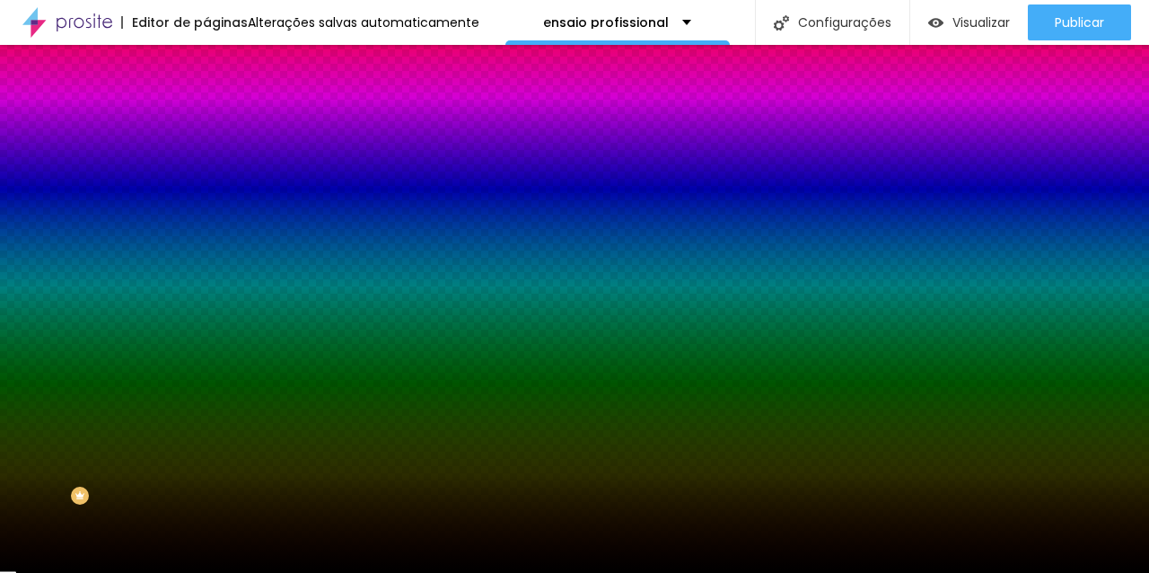
drag, startPoint x: 66, startPoint y: 412, endPoint x: 7, endPoint y: 515, distance: 118.5
click at [206, 515] on div "Editar nulo Conteúdo Estilo Avançado Imagem de fundo Trocar imagem Efeito da Im…" at bounding box center [309, 309] width 206 height 528
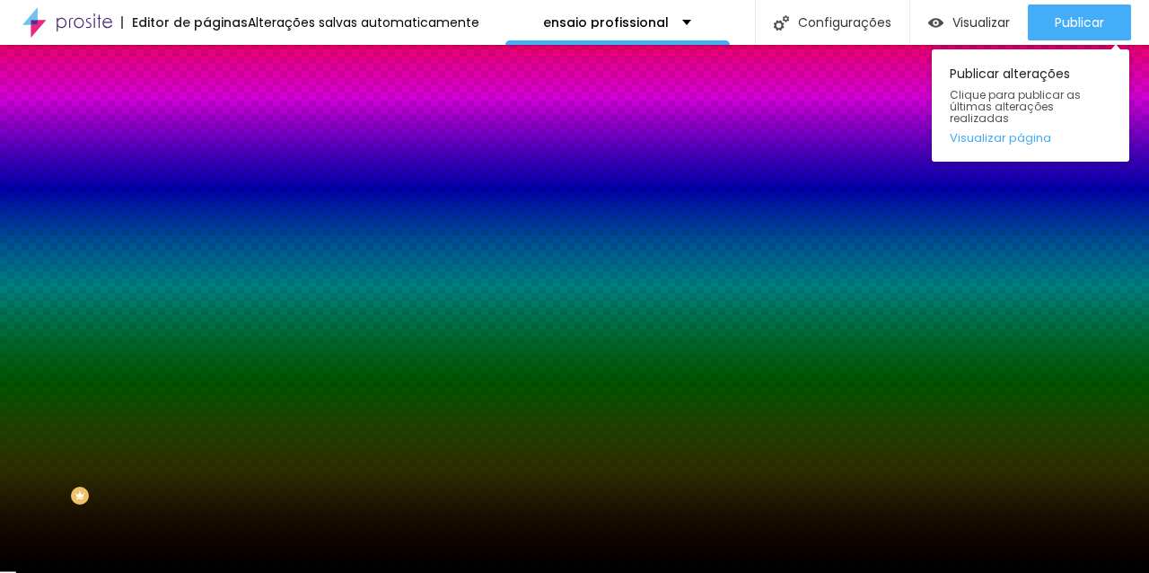
click at [1070, 40] on div "Publicar alterações Clique para publicar as últimas alterações realizadas Visua…" at bounding box center [1029, 100] width 197 height 121
click at [1085, 24] on font "Publicar" at bounding box center [1078, 22] width 49 height 18
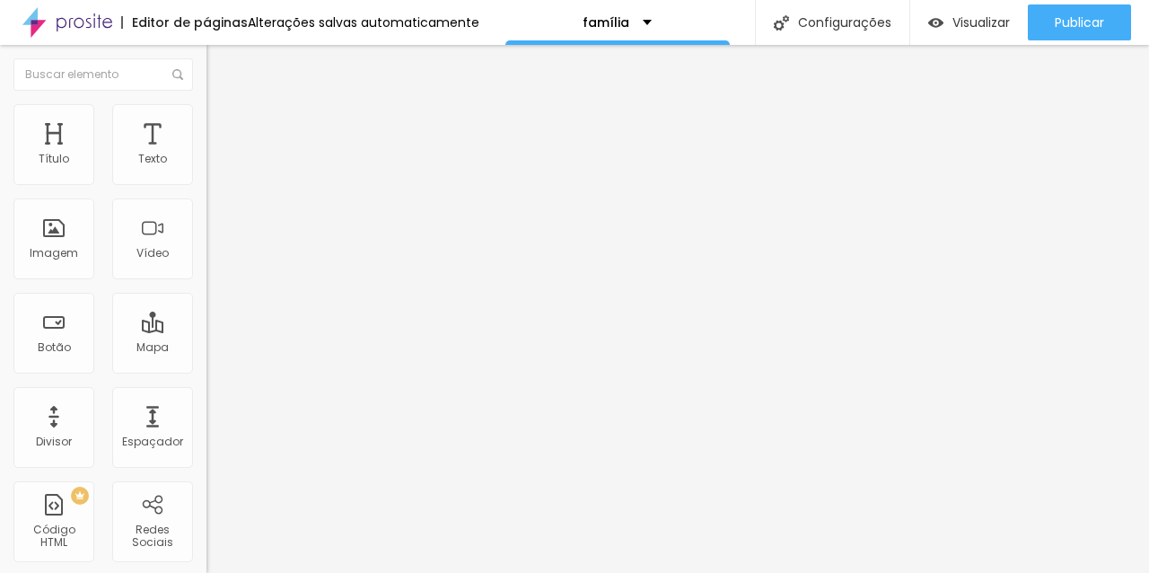
click at [206, 104] on li "Estilo" at bounding box center [309, 113] width 206 height 18
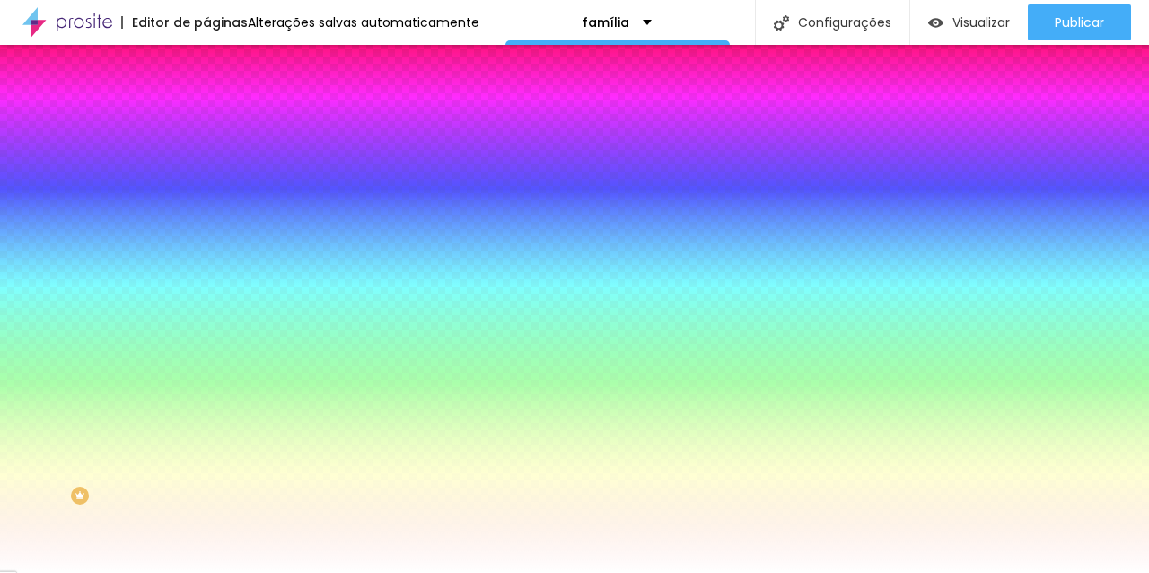
click at [206, 244] on div at bounding box center [309, 244] width 206 height 0
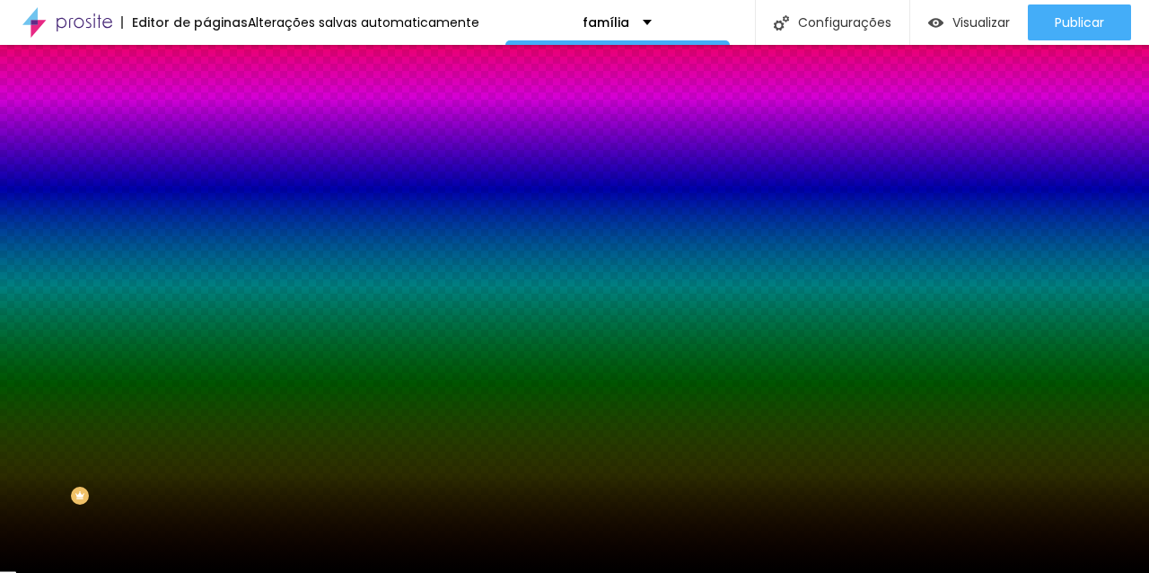
type input "#000000"
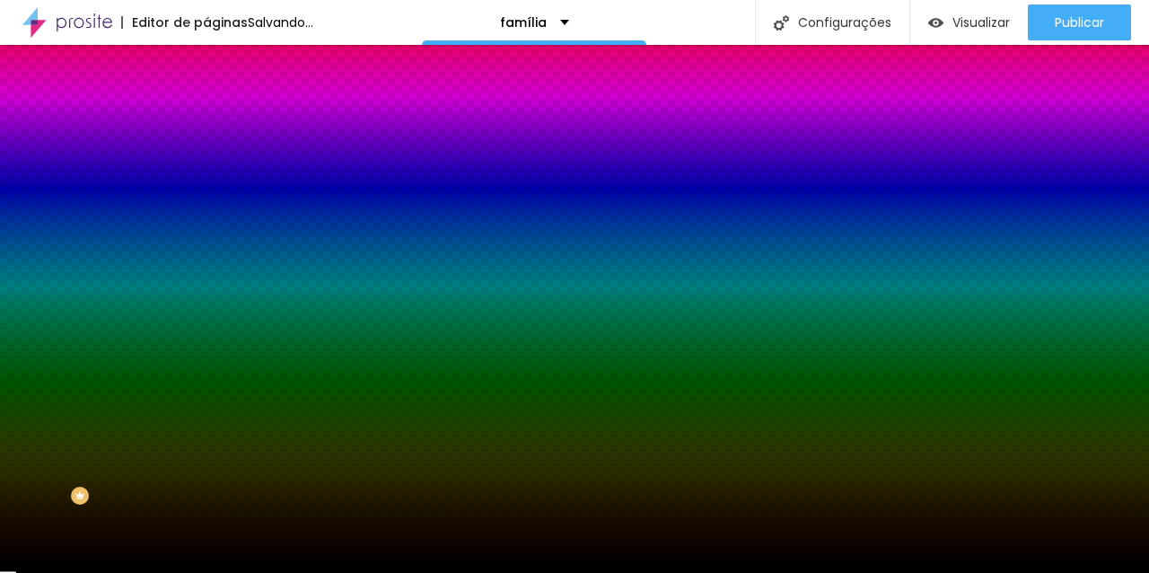
drag, startPoint x: 80, startPoint y: 412, endPoint x: 4, endPoint y: 536, distance: 145.4
click at [206, 536] on div "Editar nulo Conteúdo Estilo Avançado Imagem de fundo Adicionar imagem Efeito da…" at bounding box center [309, 309] width 206 height 528
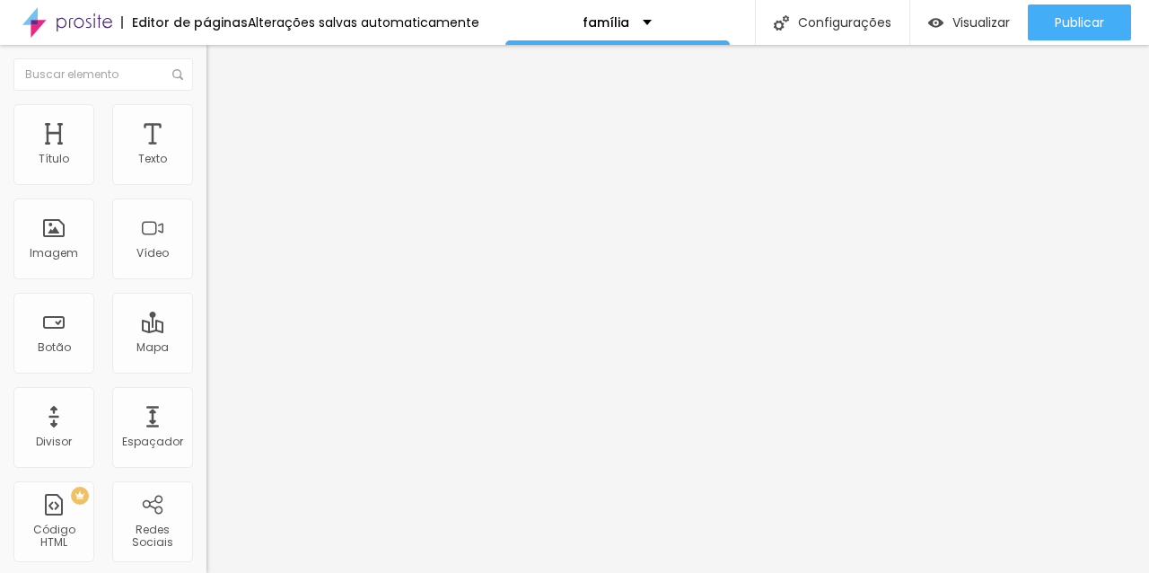
click at [206, 115] on li "Estilo" at bounding box center [309, 113] width 206 height 18
click at [206, 104] on li "Conteúdo" at bounding box center [309, 95] width 206 height 18
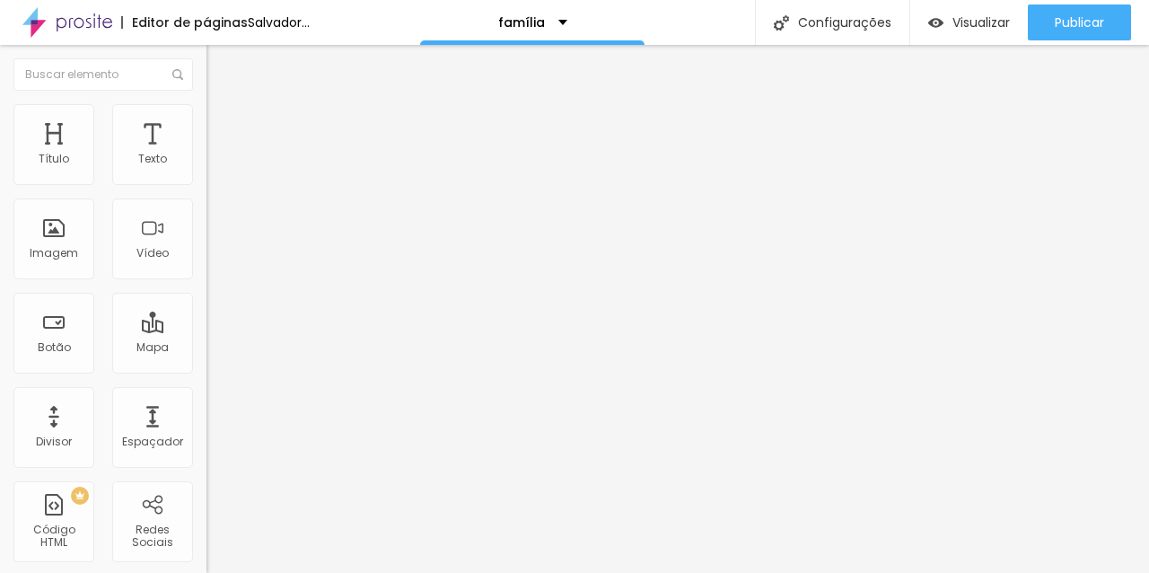
click at [206, 122] on li "Avançado" at bounding box center [309, 131] width 206 height 18
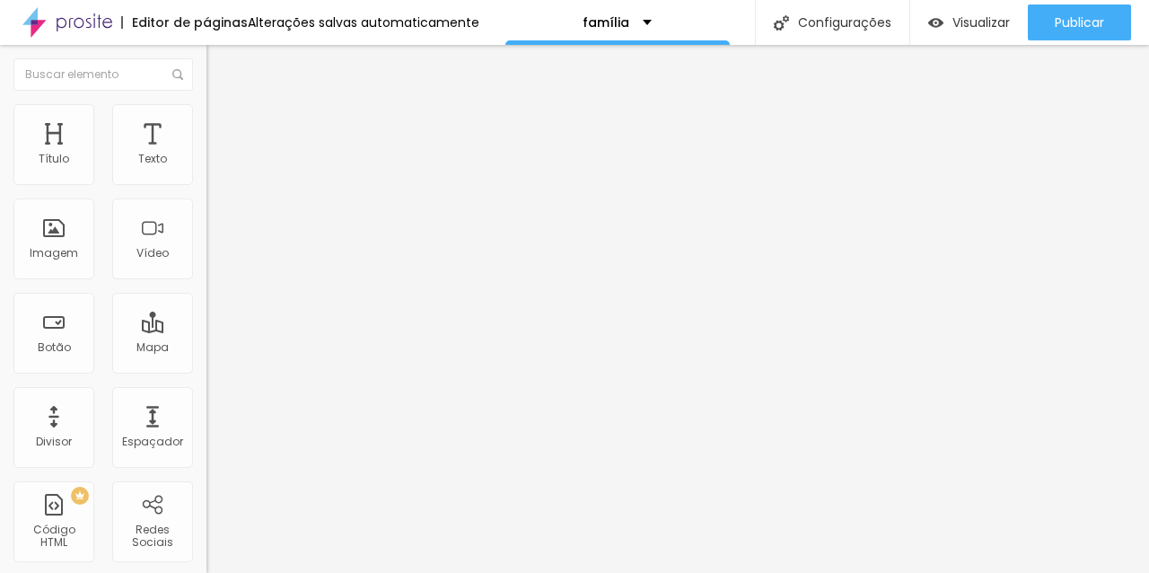
click at [206, 102] on img at bounding box center [214, 94] width 16 height 16
click at [206, 99] on ul "Conteúdo Estilo Avançado" at bounding box center [309, 113] width 206 height 54
click at [206, 110] on img at bounding box center [214, 112] width 16 height 16
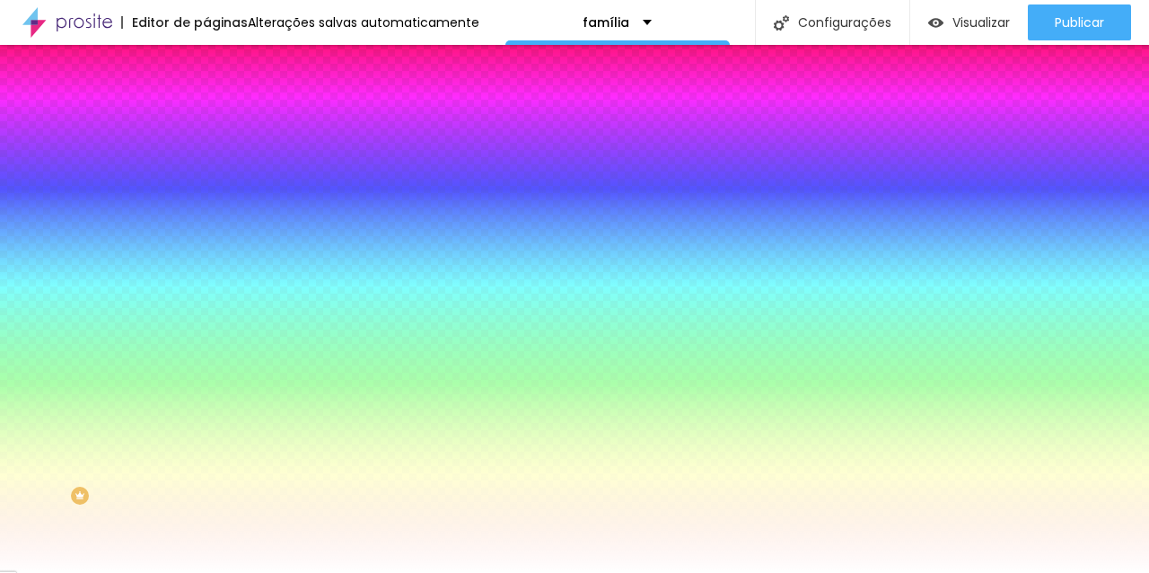
click at [206, 244] on div at bounding box center [309, 244] width 206 height 0
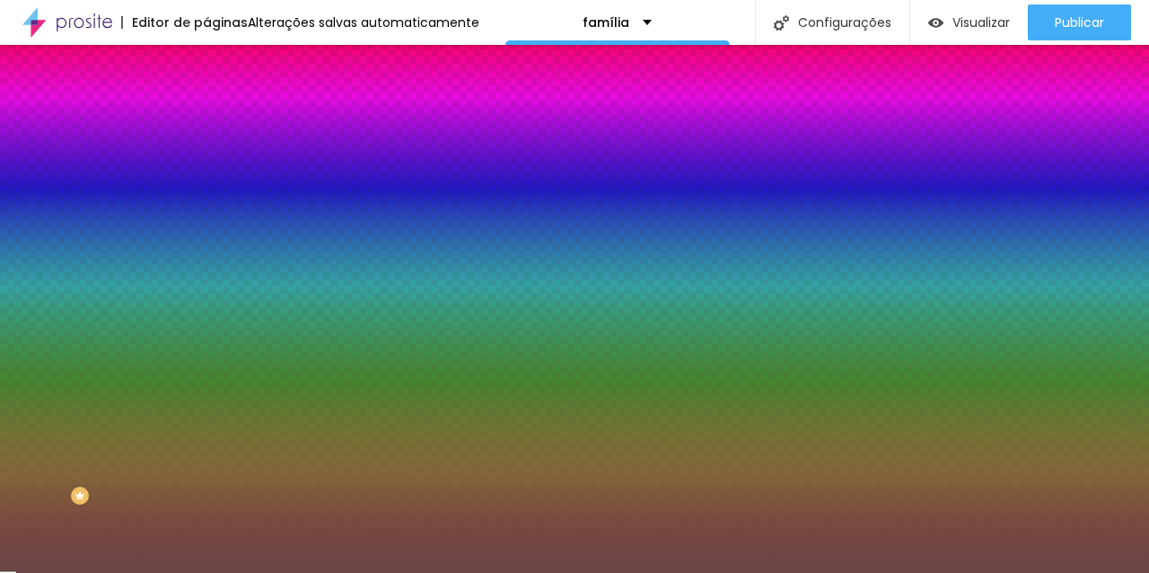
type input "#000000"
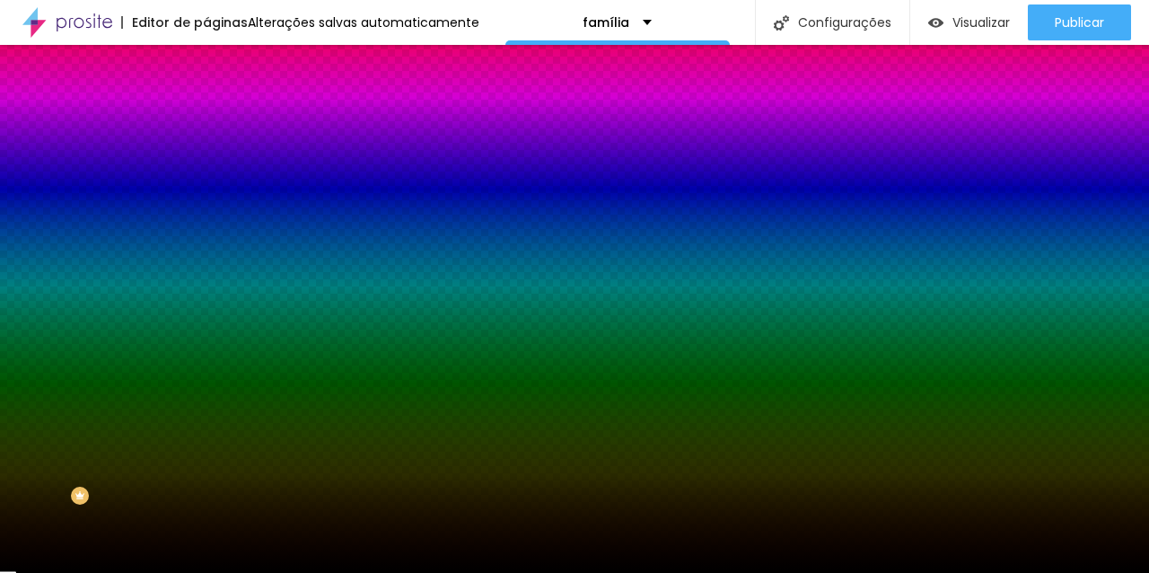
drag, startPoint x: 94, startPoint y: 382, endPoint x: 4, endPoint y: 528, distance: 170.8
click at [206, 528] on div "Editar nulo Conteúdo Estilo Avançado Imagem de fundo Adicionar imagem Efeito da…" at bounding box center [309, 309] width 206 height 528
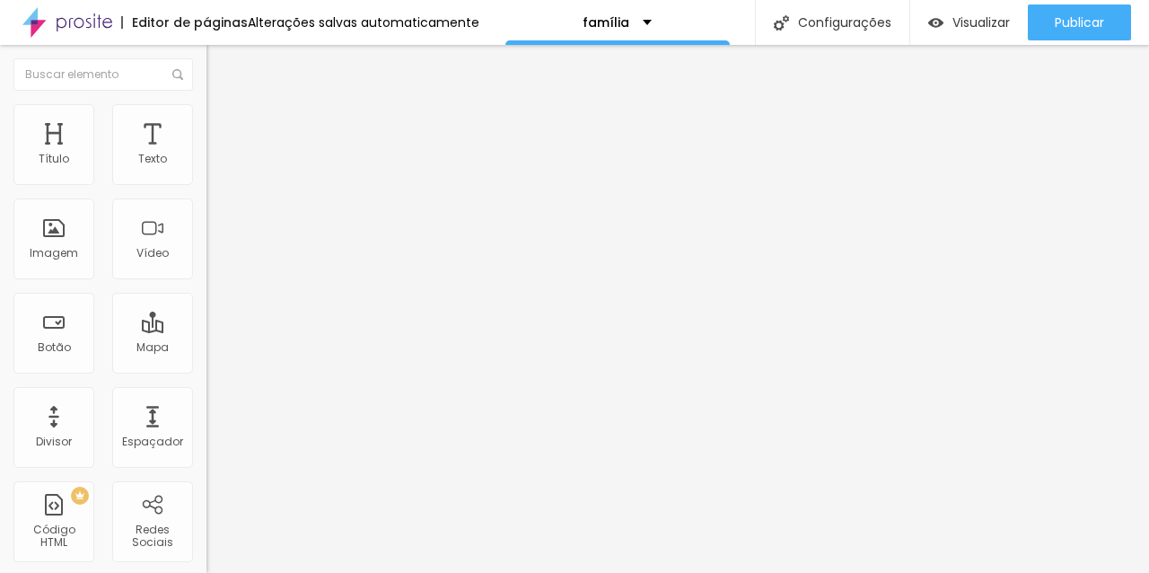
click at [223, 124] on font "Estilo" at bounding box center [237, 116] width 28 height 15
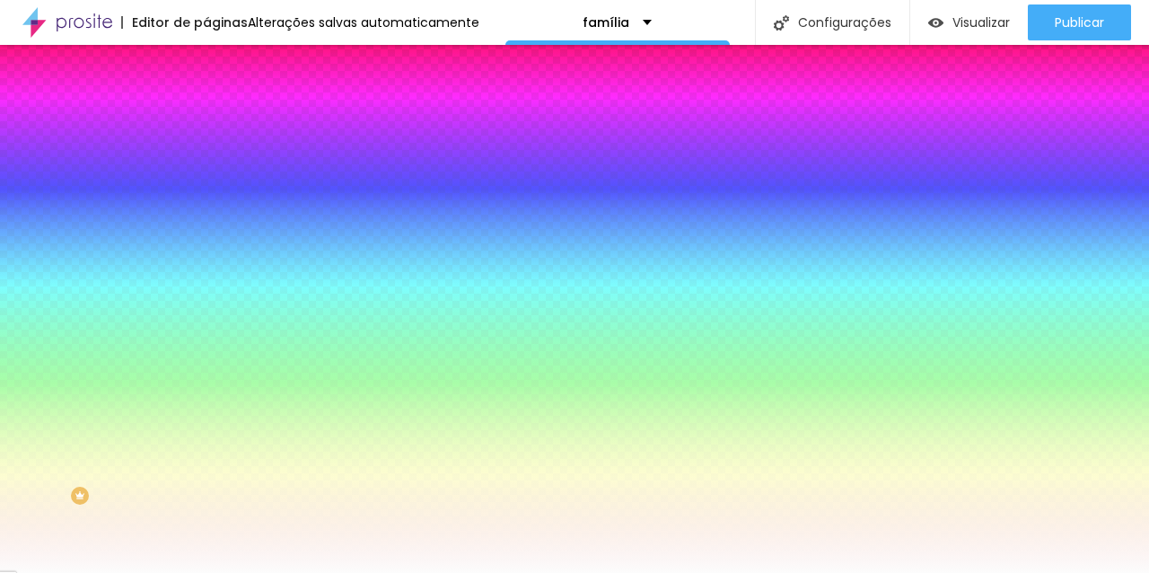
click at [206, 171] on div at bounding box center [309, 171] width 206 height 0
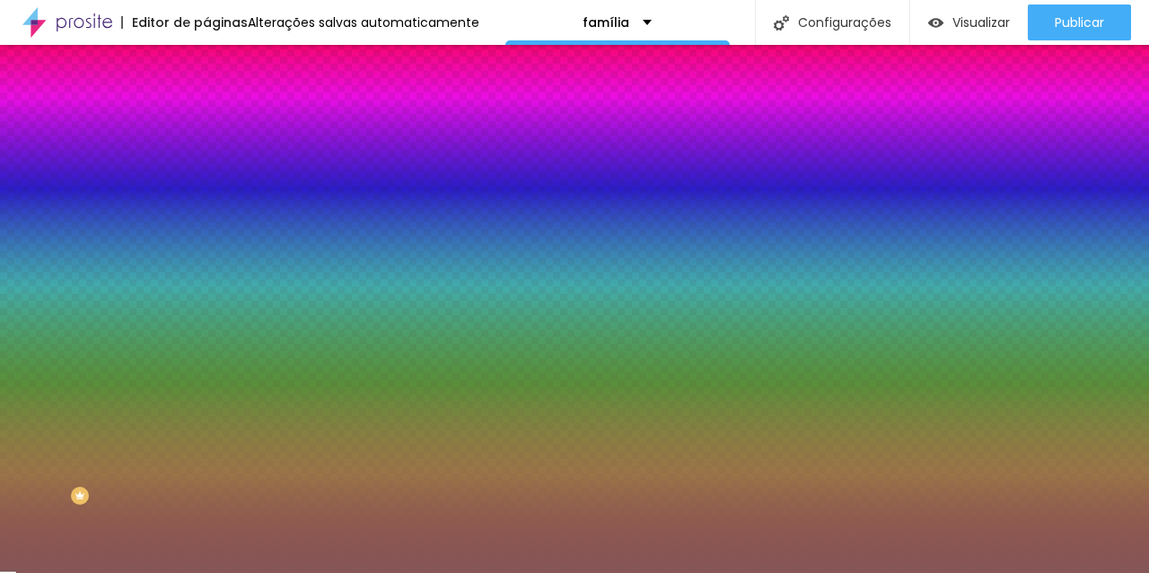
type input "#000000"
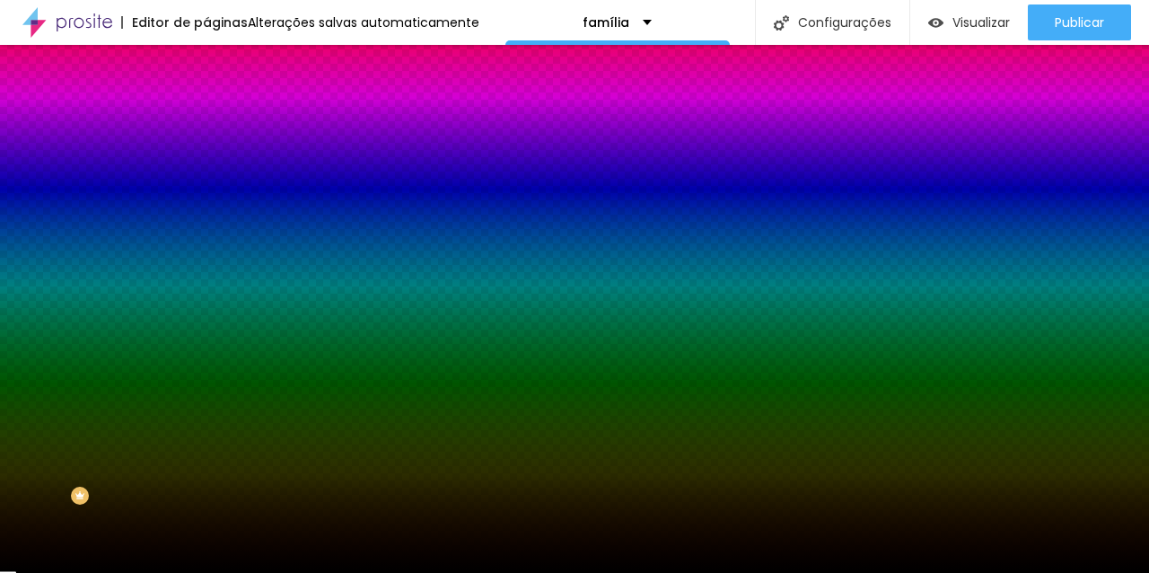
drag, startPoint x: 71, startPoint y: 254, endPoint x: 8, endPoint y: 393, distance: 152.6
click at [206, 393] on div "Editar nulo Conteúdo Estilo Avançado Cor de fundo Voltar ao padrão #000000 0 Bo…" at bounding box center [309, 309] width 206 height 528
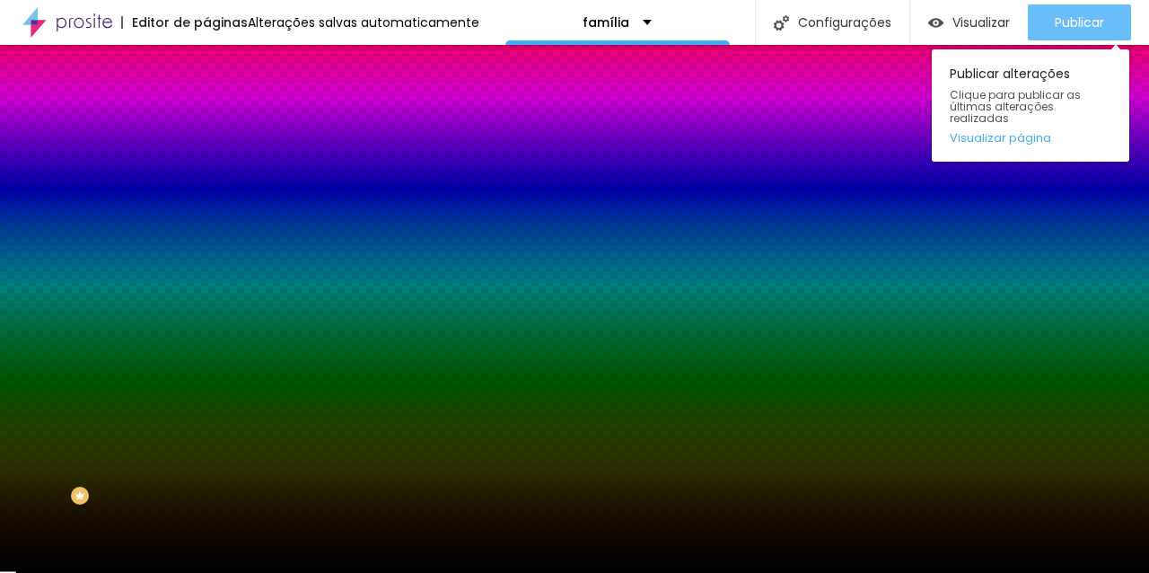
click at [1083, 19] on font "Publicar" at bounding box center [1078, 22] width 49 height 18
click at [1069, 11] on div "Publicar" at bounding box center [1078, 22] width 49 height 36
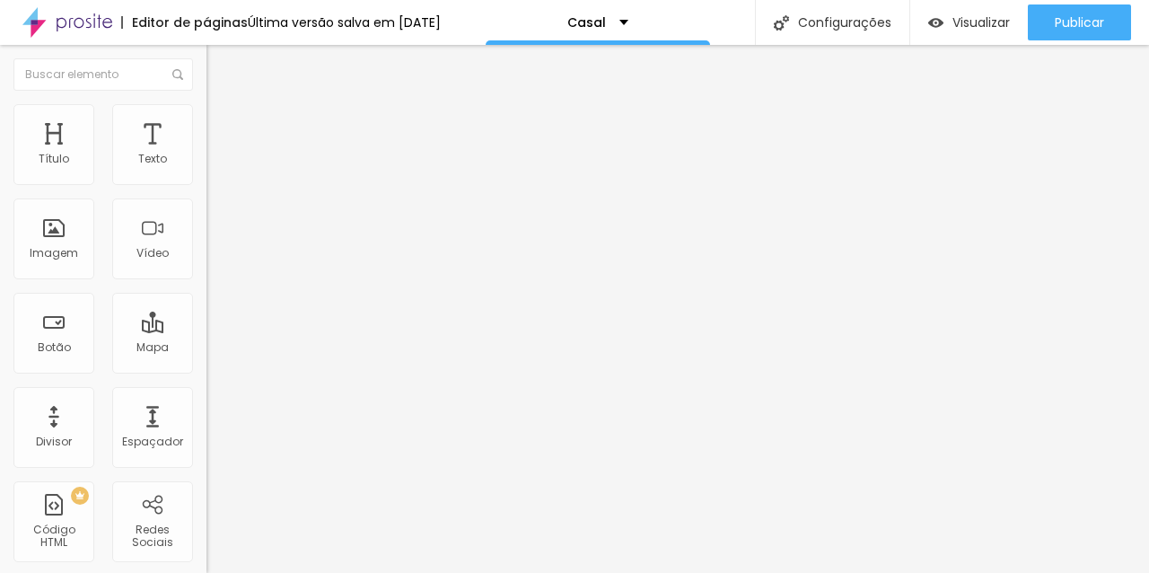
click at [206, 113] on img at bounding box center [214, 112] width 16 height 16
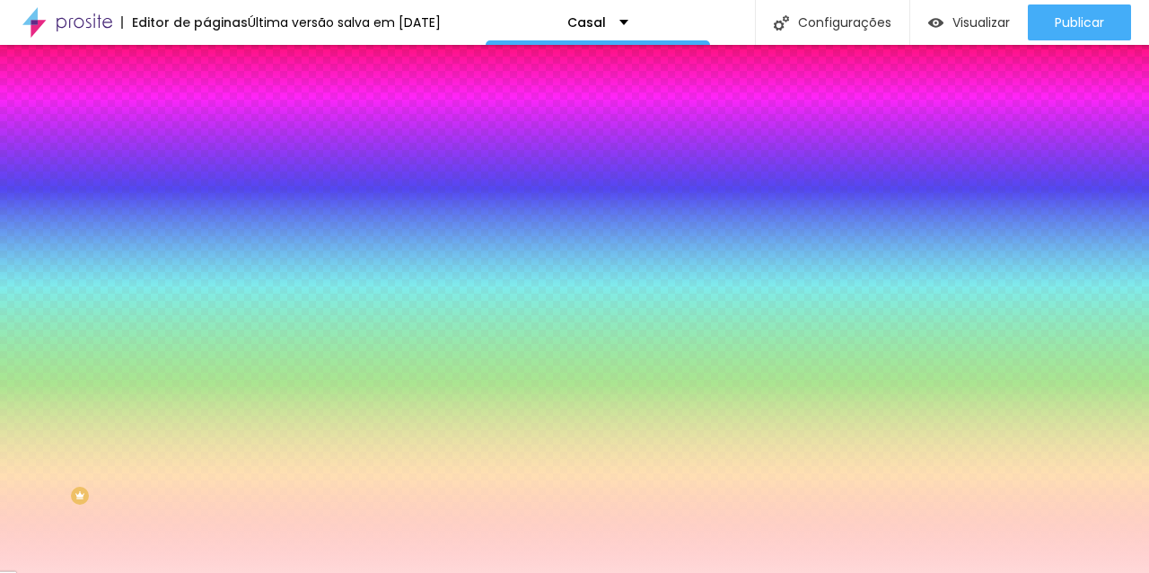
click at [206, 244] on div at bounding box center [309, 244] width 206 height 0
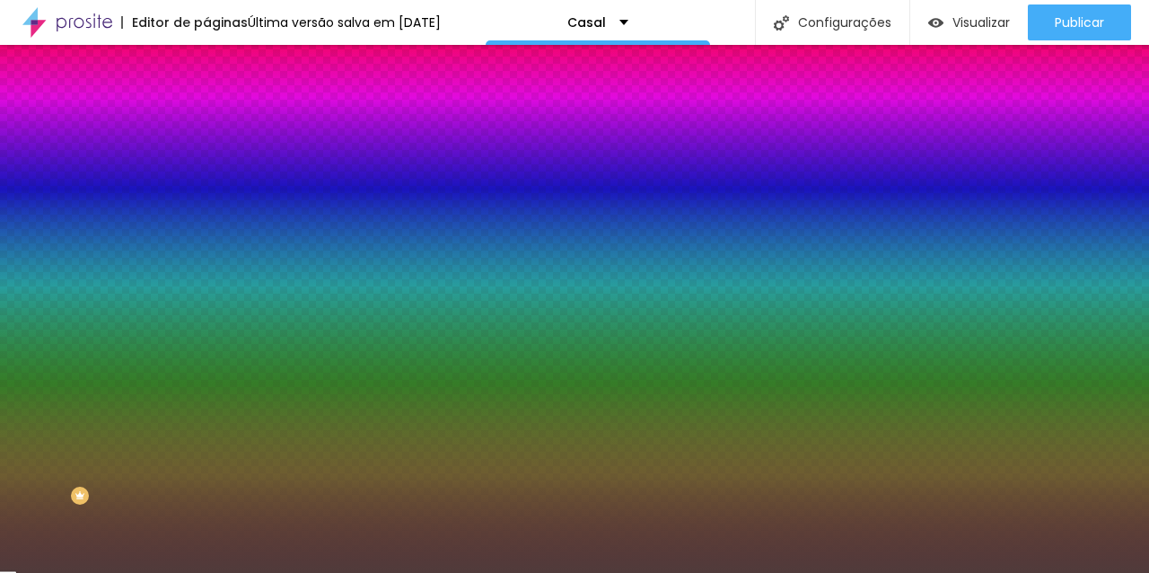
type input "#000000"
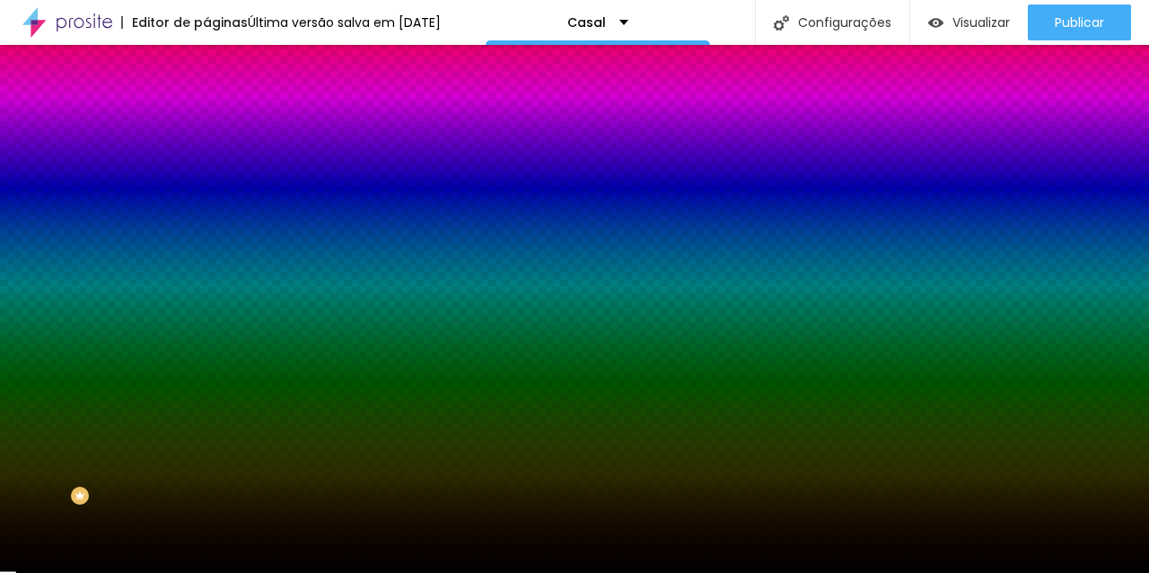
drag, startPoint x: 103, startPoint y: 374, endPoint x: 0, endPoint y: 532, distance: 188.7
click at [206, 532] on div "Editar nulo Conteúdo Estilo Avançado Imagem de fundo Adicionar imagem Efeito da…" at bounding box center [309, 309] width 206 height 528
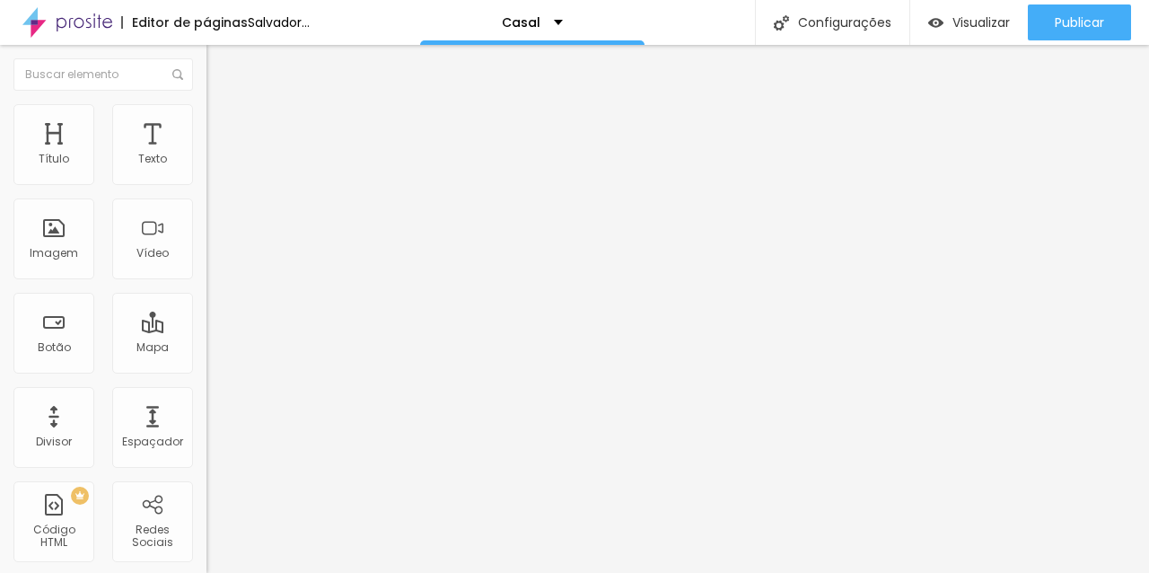
click at [206, 111] on img at bounding box center [214, 112] width 16 height 16
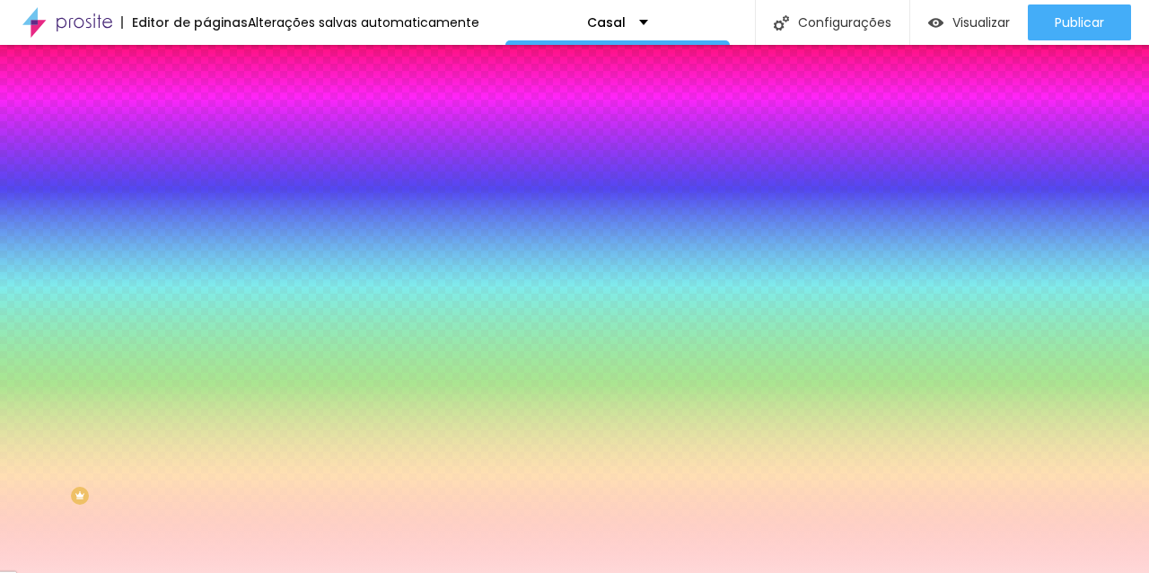
click at [206, 244] on div at bounding box center [309, 244] width 206 height 0
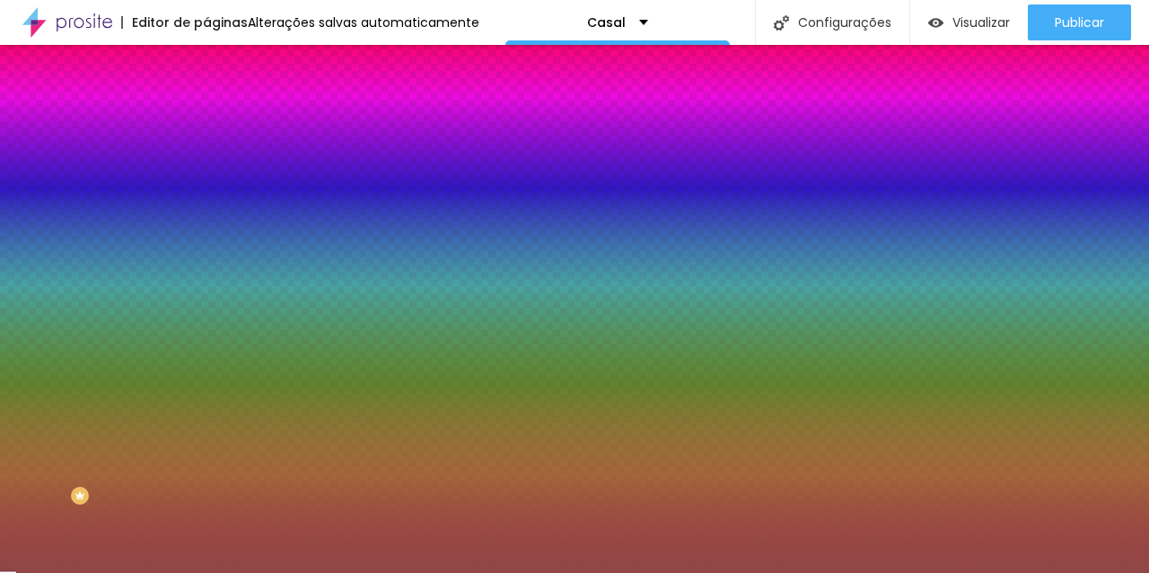
type input "#000000"
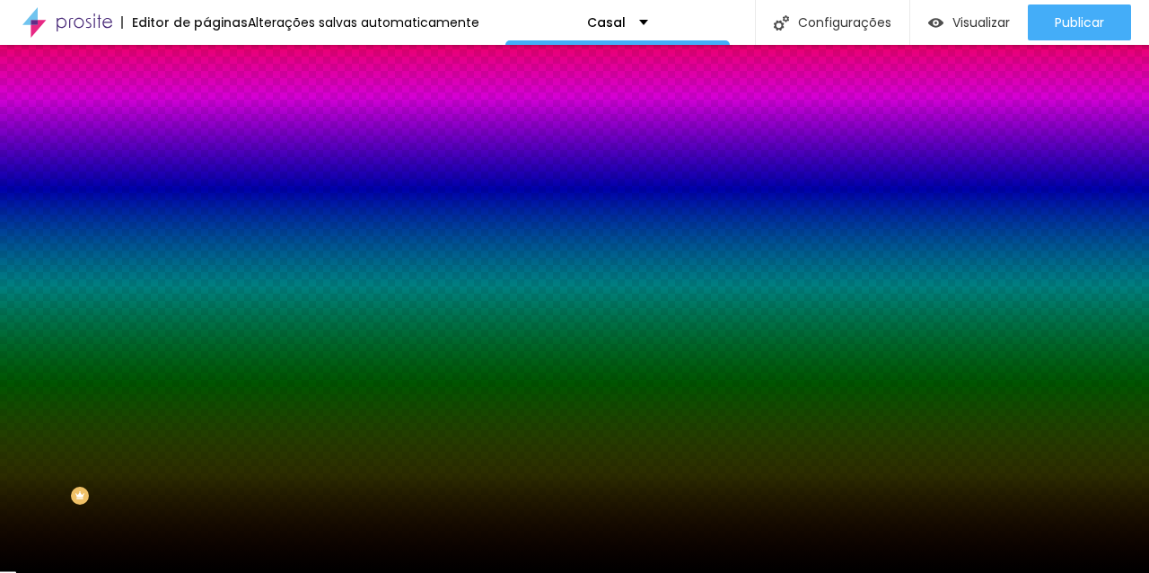
drag, startPoint x: 90, startPoint y: 398, endPoint x: 10, endPoint y: 548, distance: 169.8
click at [206, 548] on div "Editar nulo Conteúdo Estilo Avançado Imagem de fundo Adicionar imagem Efeito da…" at bounding box center [309, 309] width 206 height 528
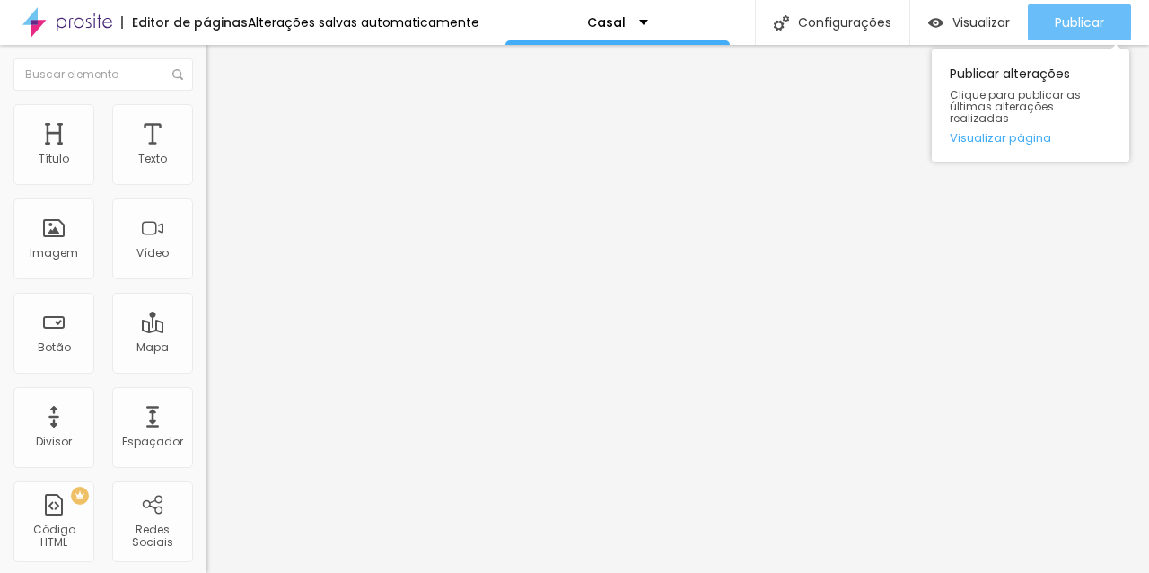
click at [1088, 19] on font "Publicar" at bounding box center [1078, 22] width 49 height 18
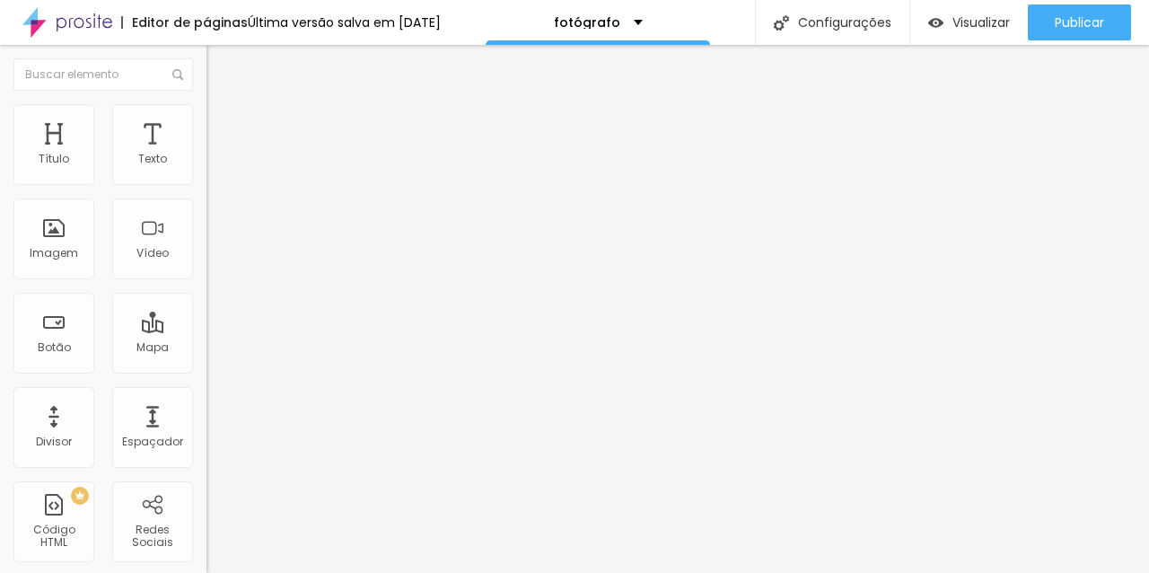
click at [223, 124] on font "Estilo" at bounding box center [237, 116] width 28 height 15
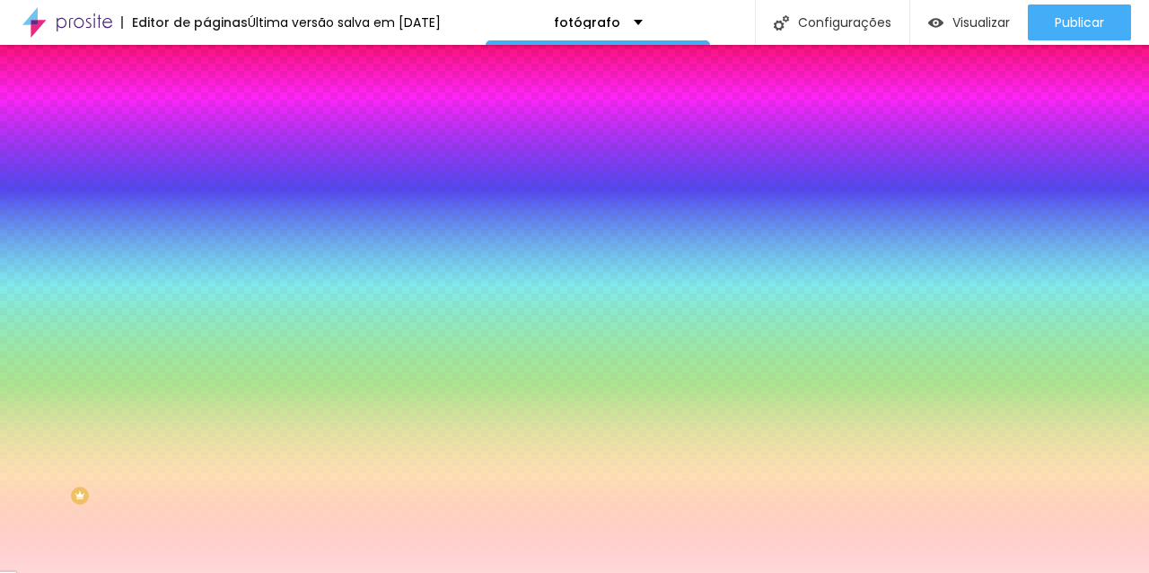
click at [206, 244] on div at bounding box center [309, 244] width 206 height 0
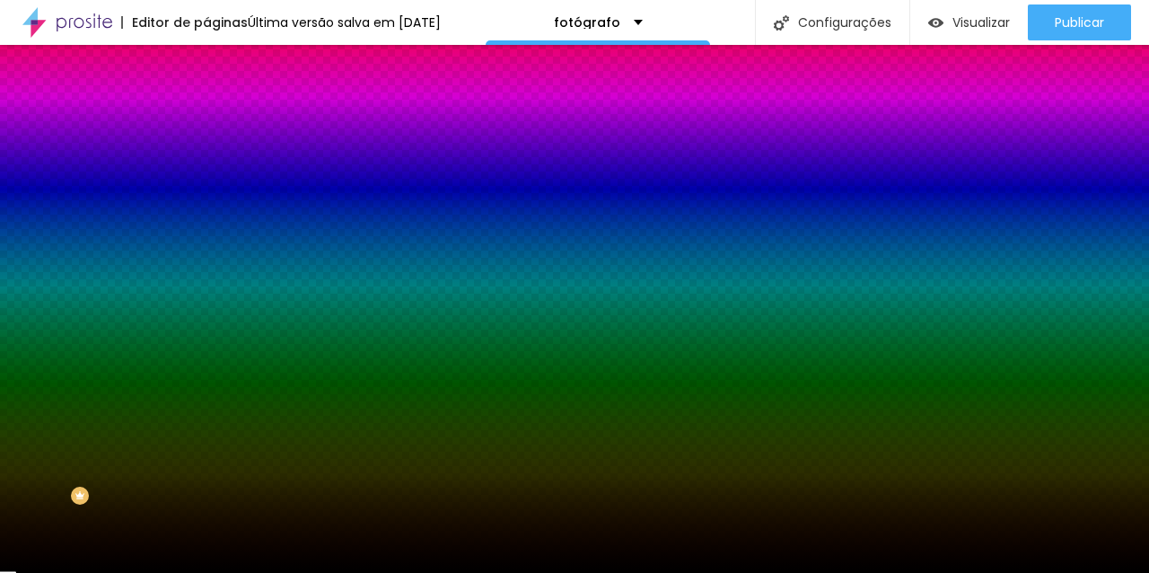
type input "#000000"
drag, startPoint x: 90, startPoint y: 398, endPoint x: 0, endPoint y: 514, distance: 147.2
click at [206, 514] on div "Editar nulo Conteúdo Estilo Avançado Imagem de fundo Adicionar imagem Efeito da…" at bounding box center [309, 309] width 206 height 528
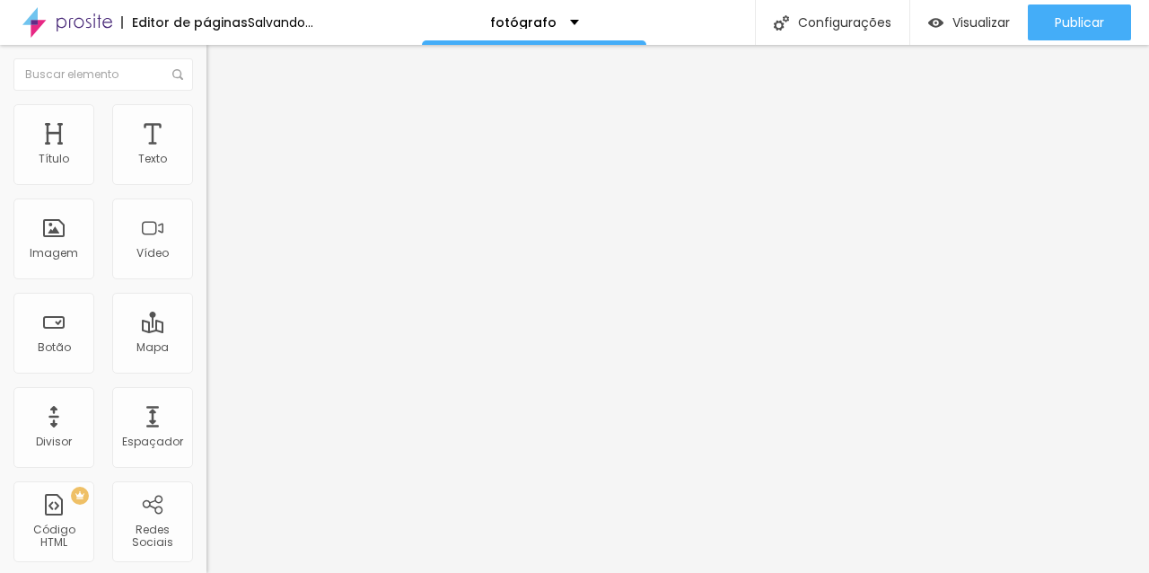
click at [206, 104] on img at bounding box center [214, 112] width 16 height 16
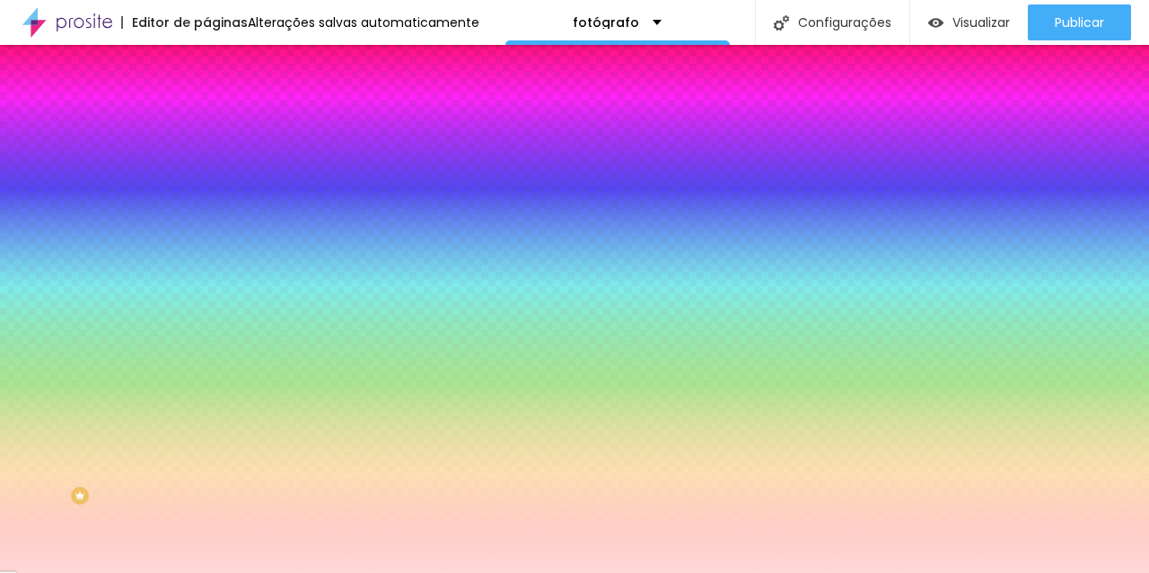
click at [206, 244] on div at bounding box center [309, 244] width 206 height 0
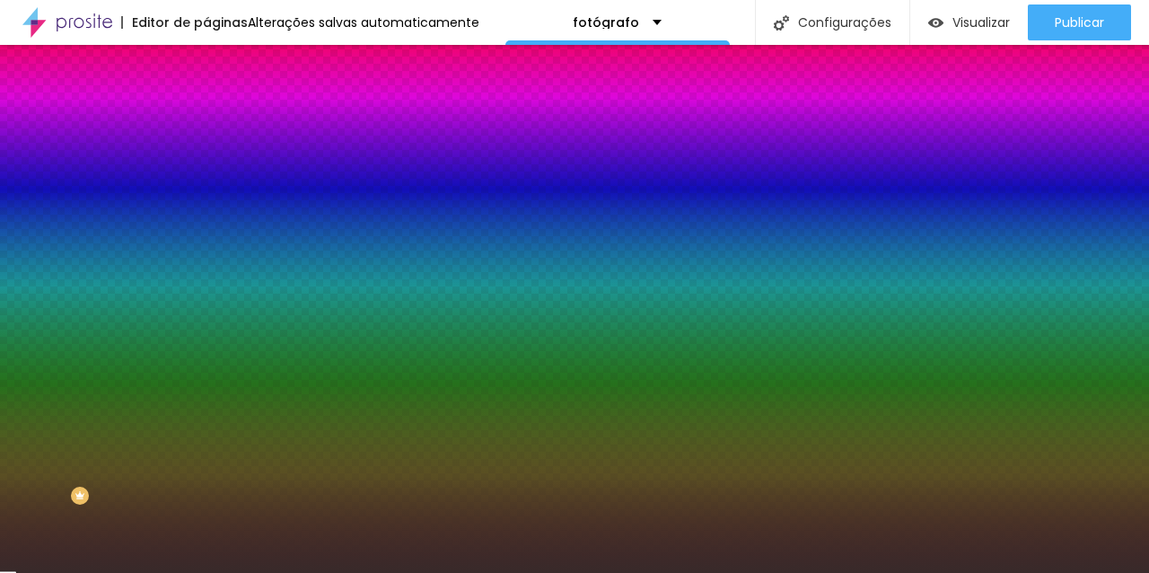
type input "#000000"
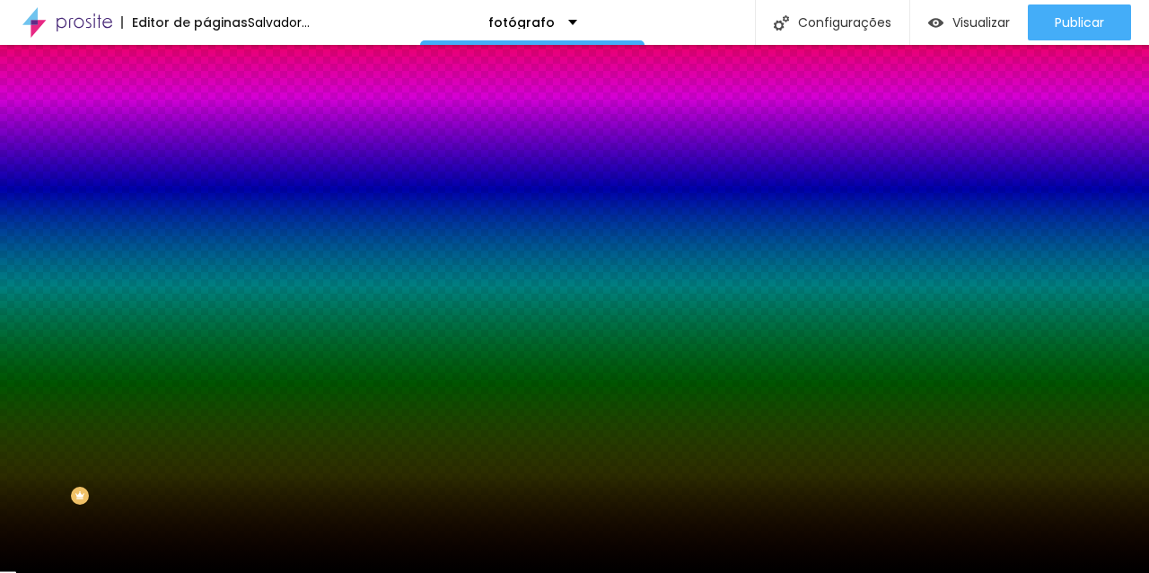
drag, startPoint x: 98, startPoint y: 399, endPoint x: 0, endPoint y: 528, distance: 161.4
click at [206, 528] on div "Editar nulo Conteúdo Estilo Avançado Imagem de fundo Adicionar imagem Efeito da…" at bounding box center [309, 309] width 206 height 528
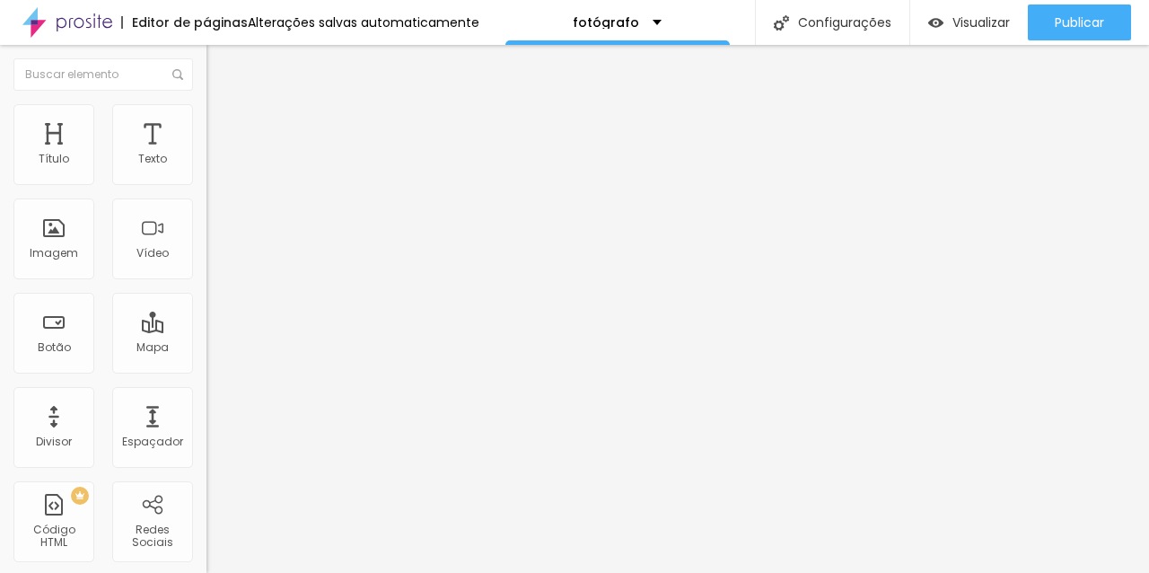
click at [206, 112] on li "Estilo" at bounding box center [309, 113] width 206 height 18
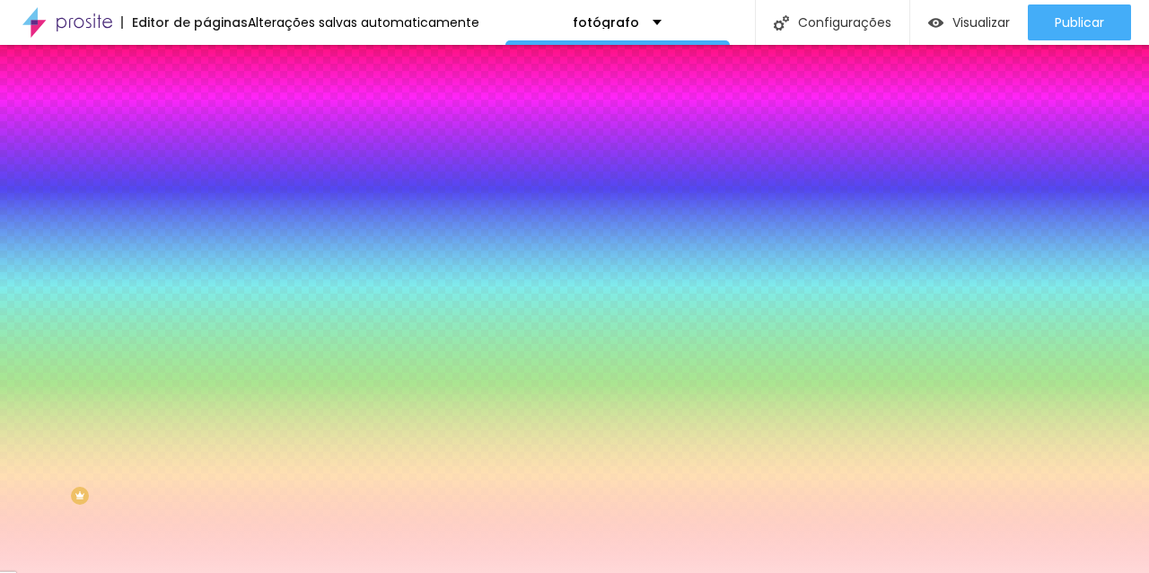
click at [206, 244] on div at bounding box center [309, 244] width 206 height 0
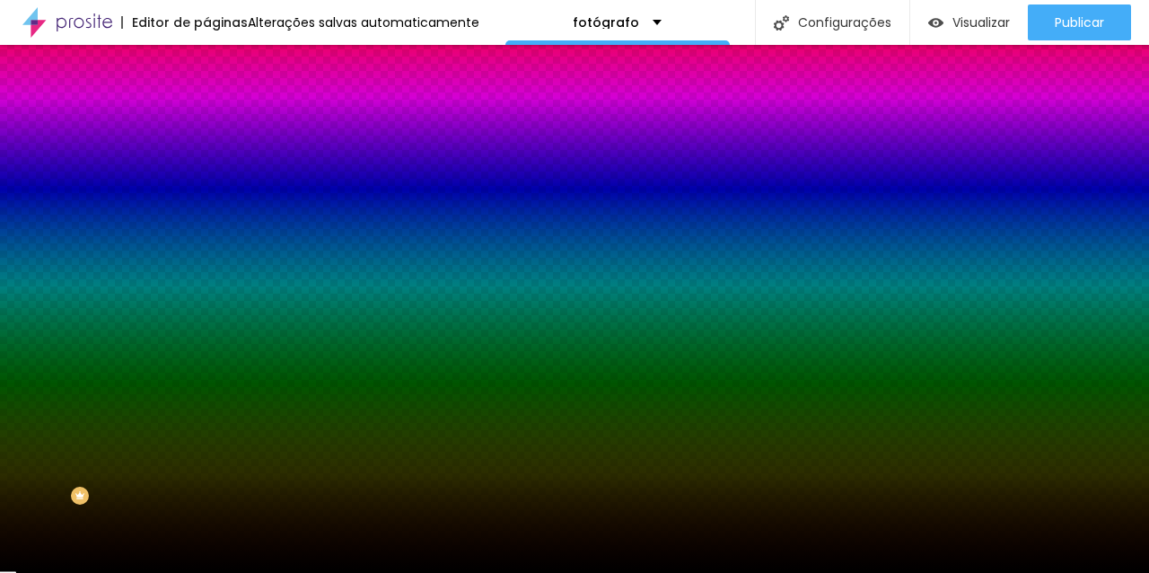
type input "#000000"
drag, startPoint x: 104, startPoint y: 382, endPoint x: 17, endPoint y: 567, distance: 204.3
click at [206, 567] on div "Editar nulo Conteúdo Estilo Avançado Imagem de fundo Trocar imagem Efeito da Im…" at bounding box center [309, 309] width 206 height 528
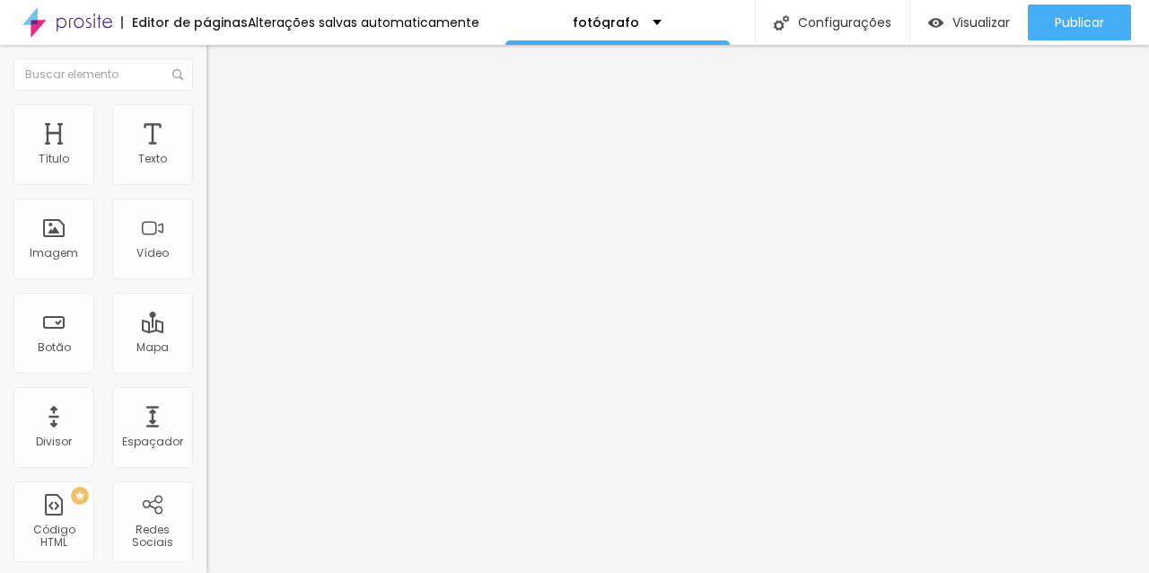
click at [223, 124] on font "Estilo" at bounding box center [237, 116] width 28 height 15
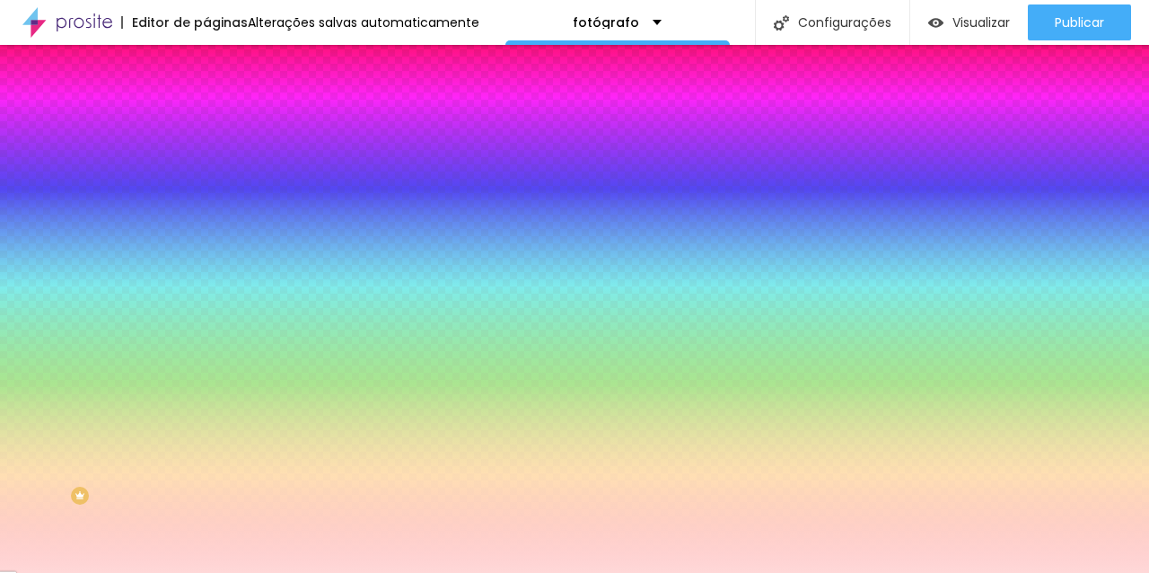
click at [206, 171] on div at bounding box center [309, 171] width 206 height 0
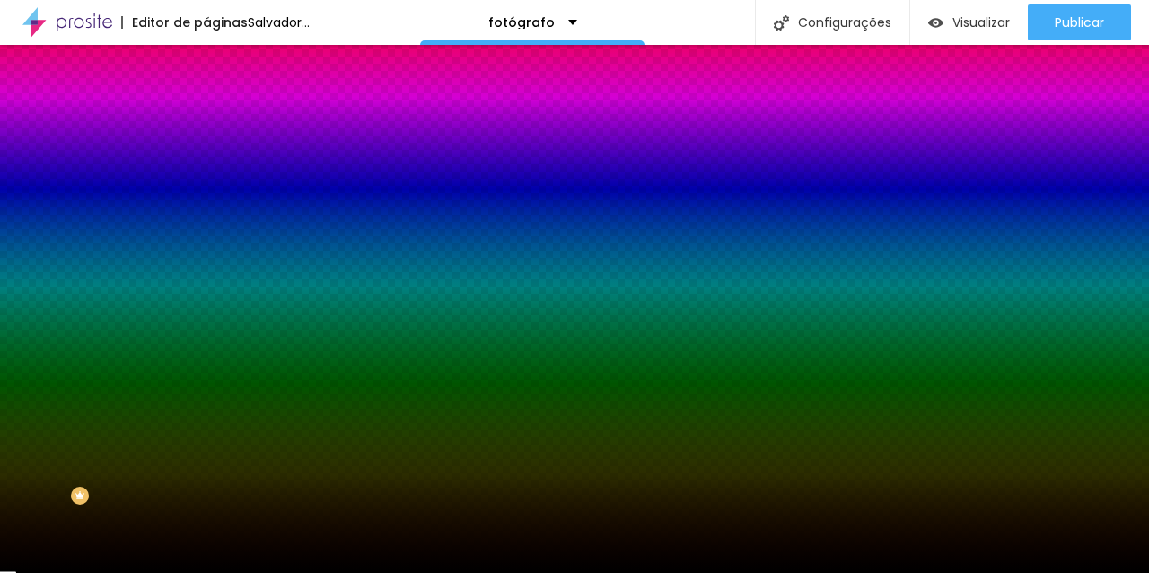
type input "#000000"
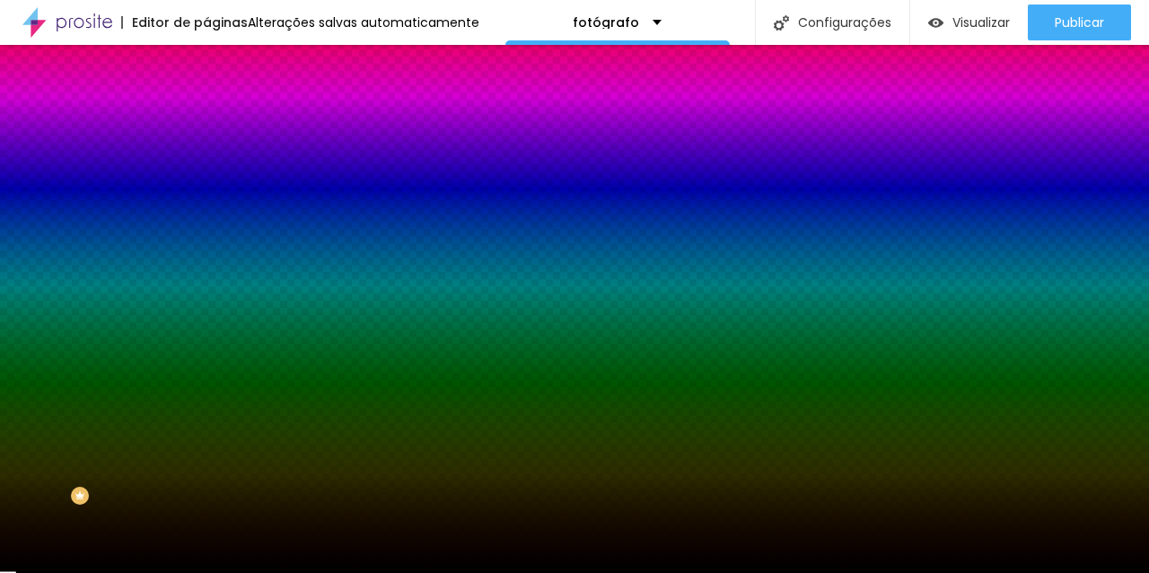
drag, startPoint x: 86, startPoint y: 268, endPoint x: 0, endPoint y: 409, distance: 165.1
click at [206, 409] on div "Editar nulo Conteúdo Estilo Avançado Cor de fundo Voltar ao padrão #000000 0 Bo…" at bounding box center [309, 309] width 206 height 528
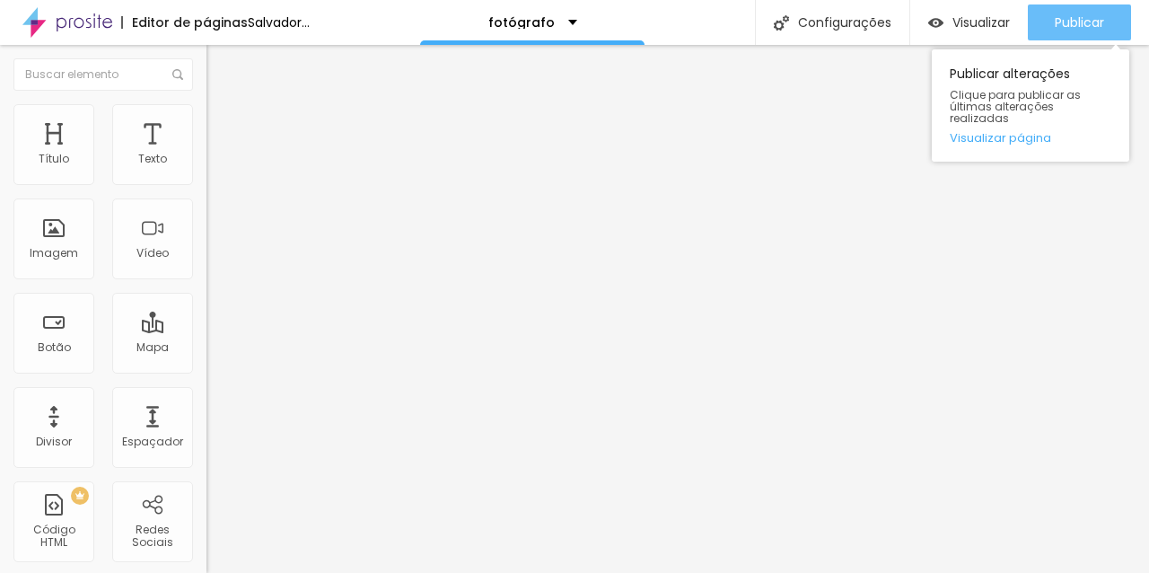
click at [1066, 11] on div "Publicar" at bounding box center [1078, 22] width 49 height 36
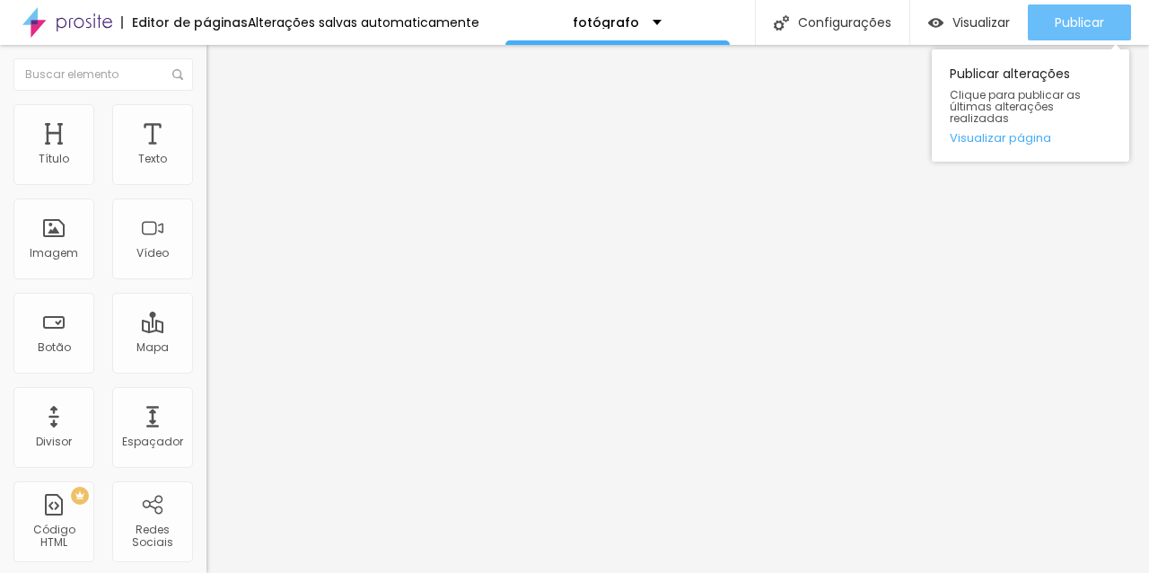
click at [1077, 24] on font "Publicar" at bounding box center [1078, 22] width 49 height 18
